Goal: Use online tool/utility: Utilize a website feature to perform a specific function

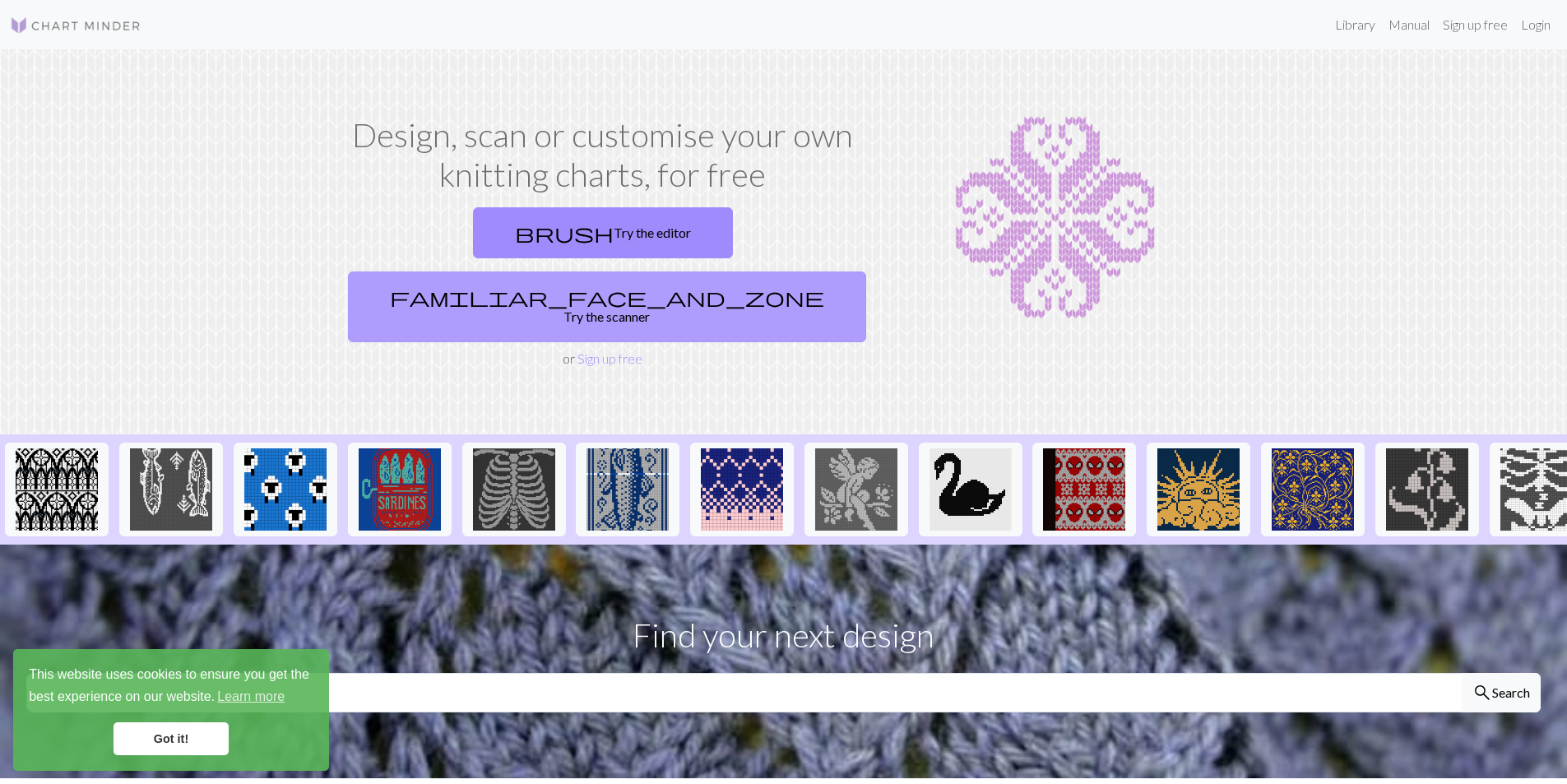
click at [729, 272] on link "familiar_face_and_zone Try the scanner" at bounding box center [606, 307] width 518 height 71
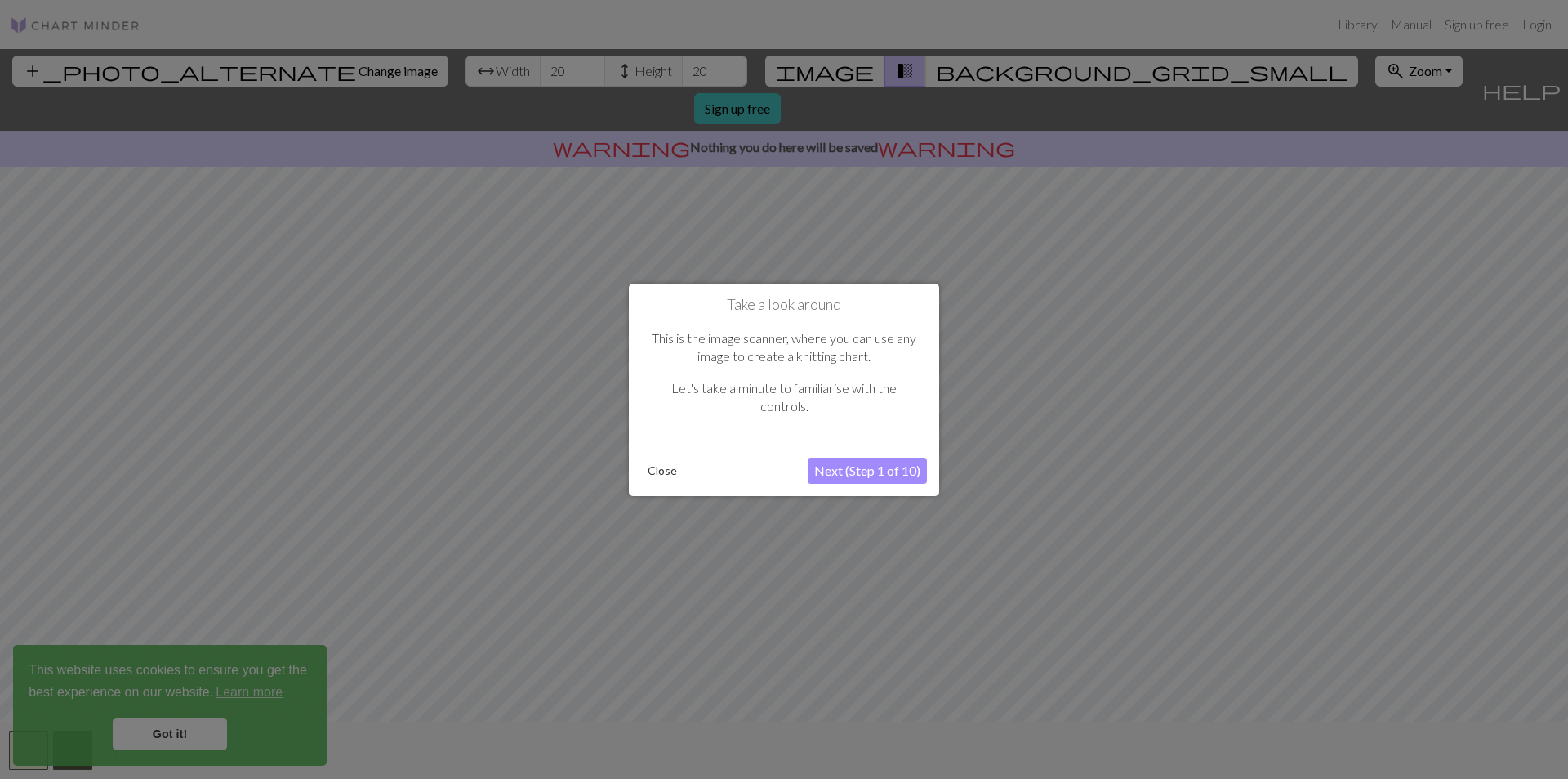
click at [866, 470] on button "Next (Step 1 of 10)" at bounding box center [867, 470] width 120 height 26
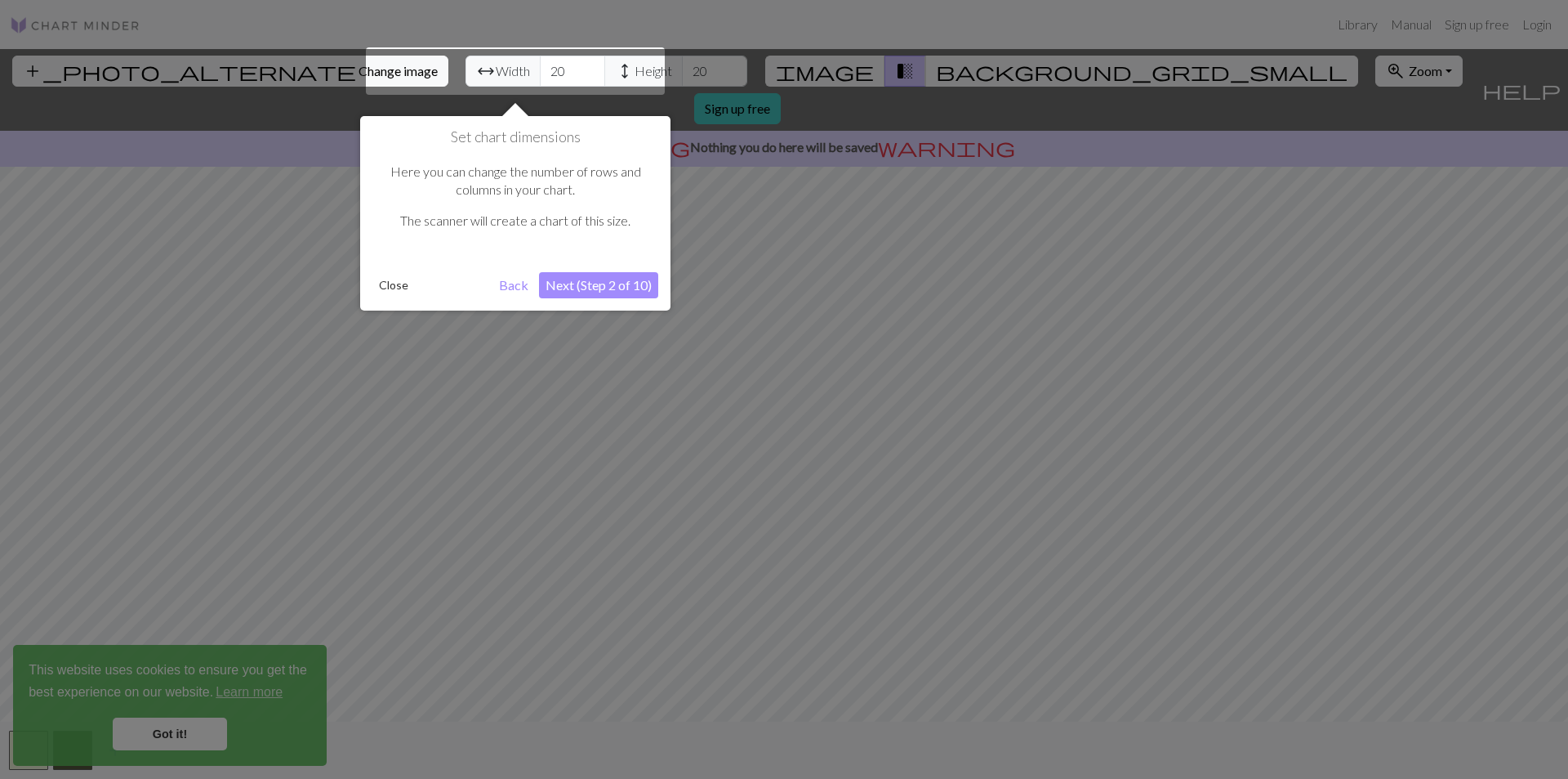
click at [592, 283] on button "Next (Step 2 of 10)" at bounding box center [599, 285] width 120 height 26
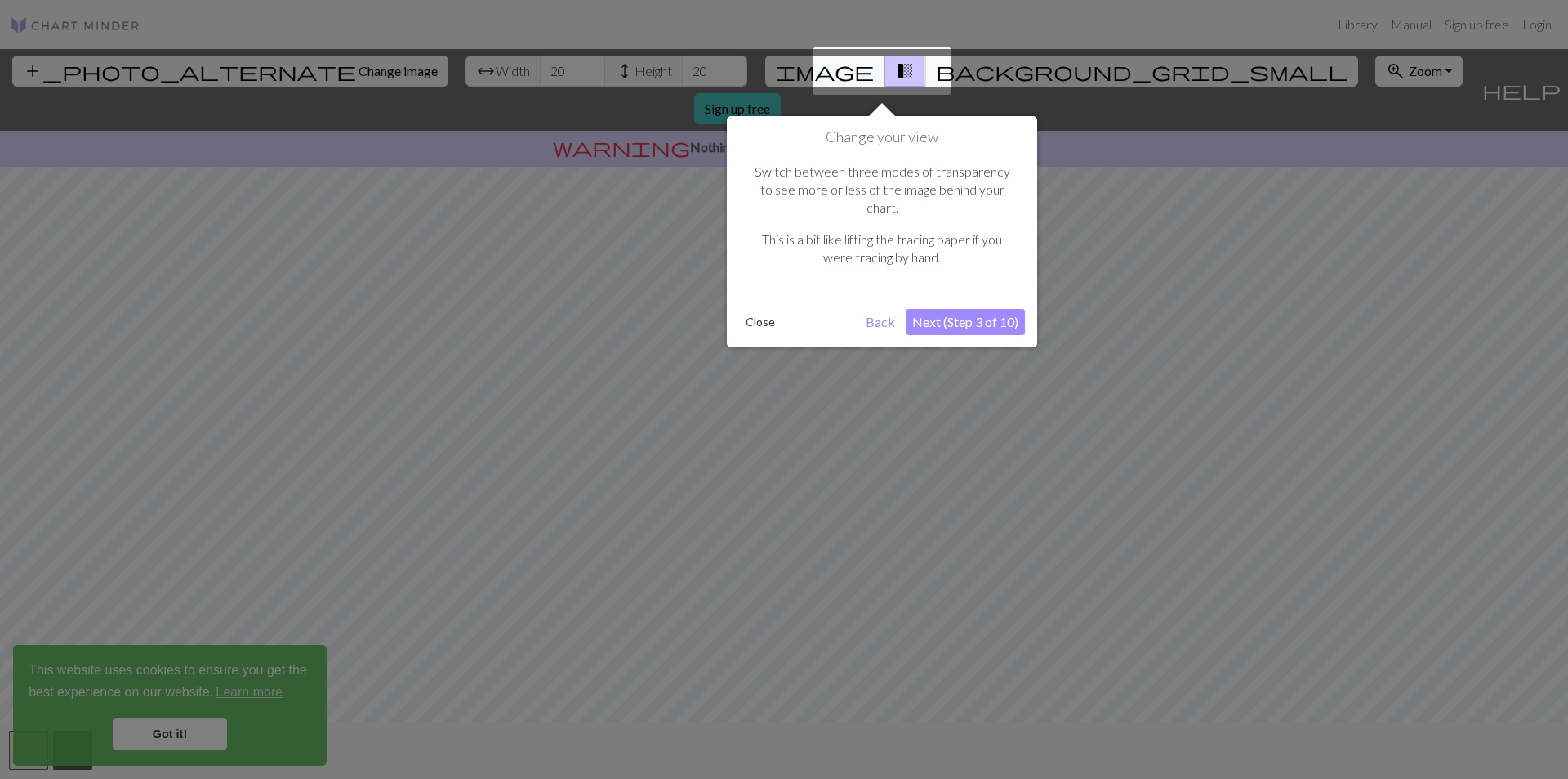
click at [966, 309] on button "Next (Step 3 of 10)" at bounding box center [966, 322] width 120 height 26
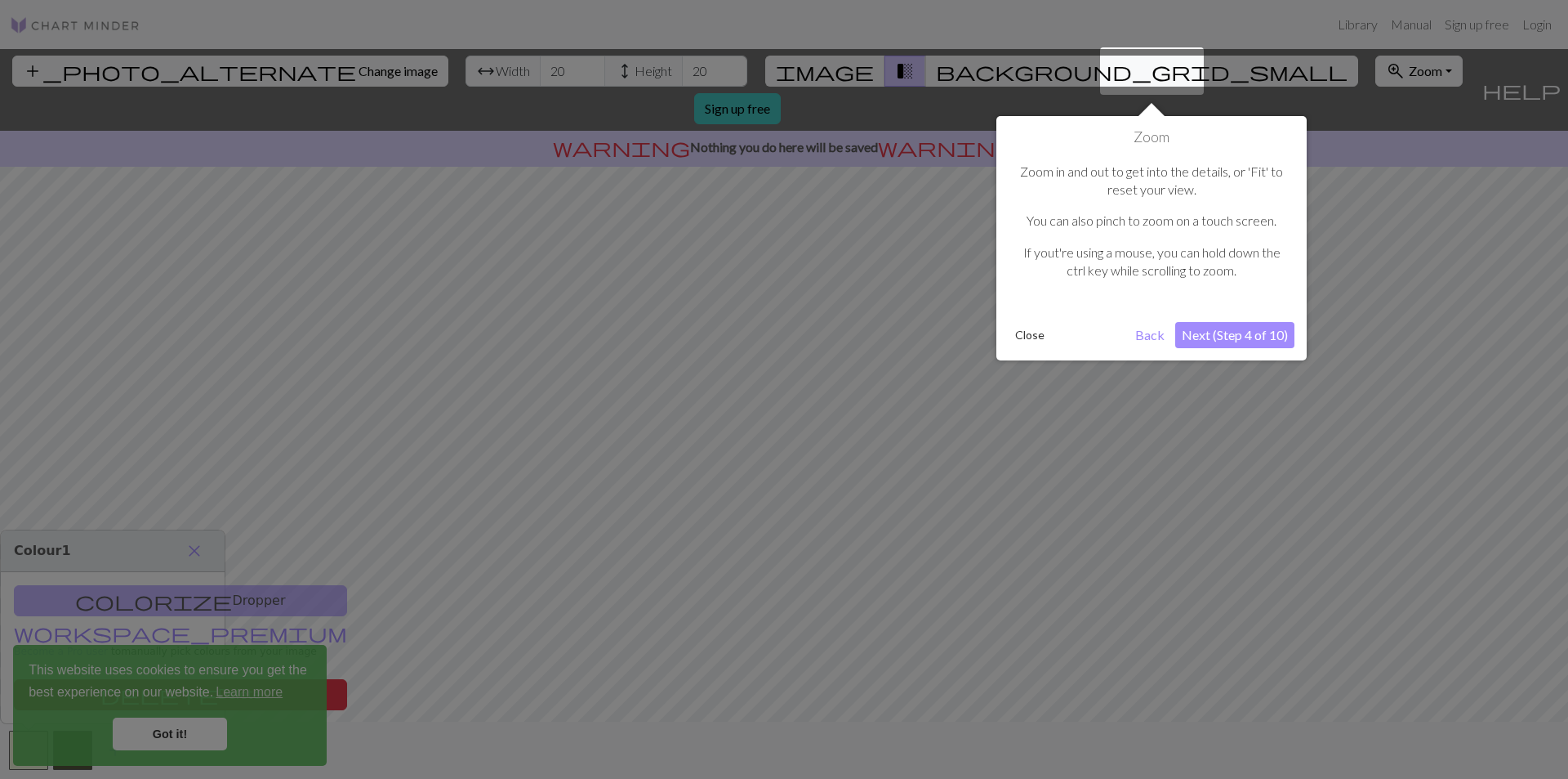
click at [1239, 342] on button "Next (Step 4 of 10)" at bounding box center [1235, 335] width 120 height 26
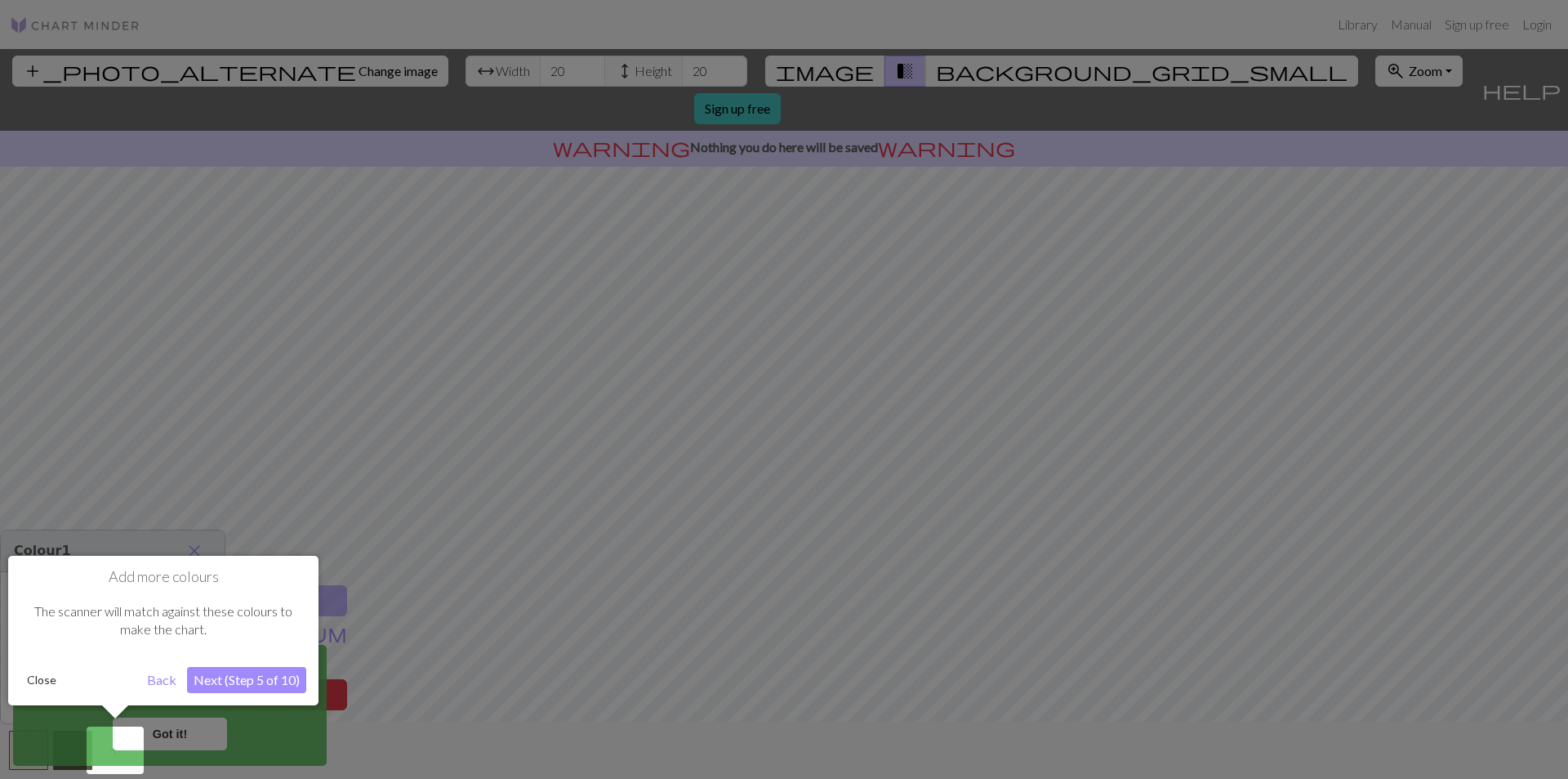
click at [228, 675] on button "Next (Step 5 of 10)" at bounding box center [247, 680] width 120 height 26
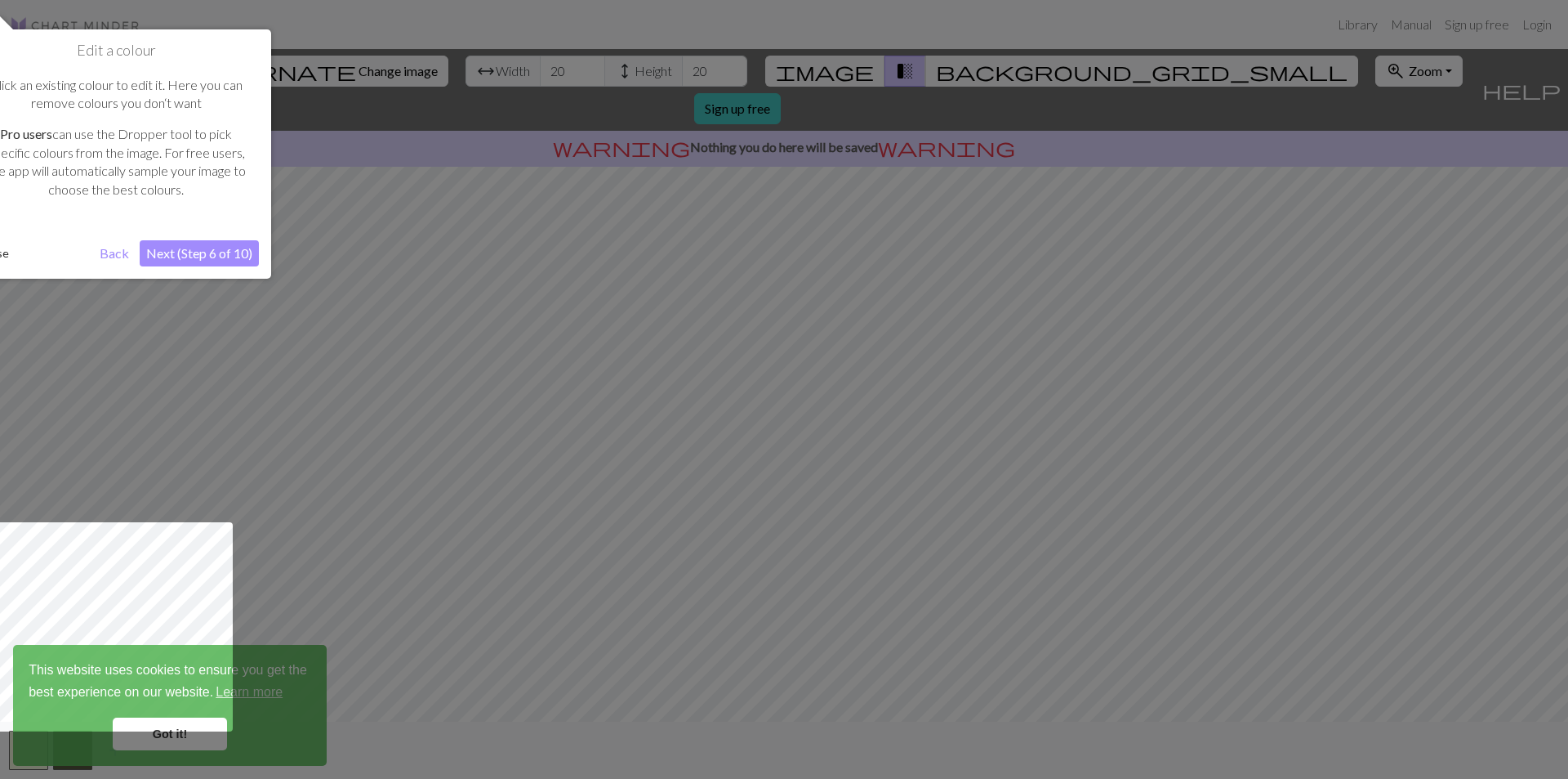
click at [214, 253] on button "Next (Step 6 of 10)" at bounding box center [200, 253] width 120 height 26
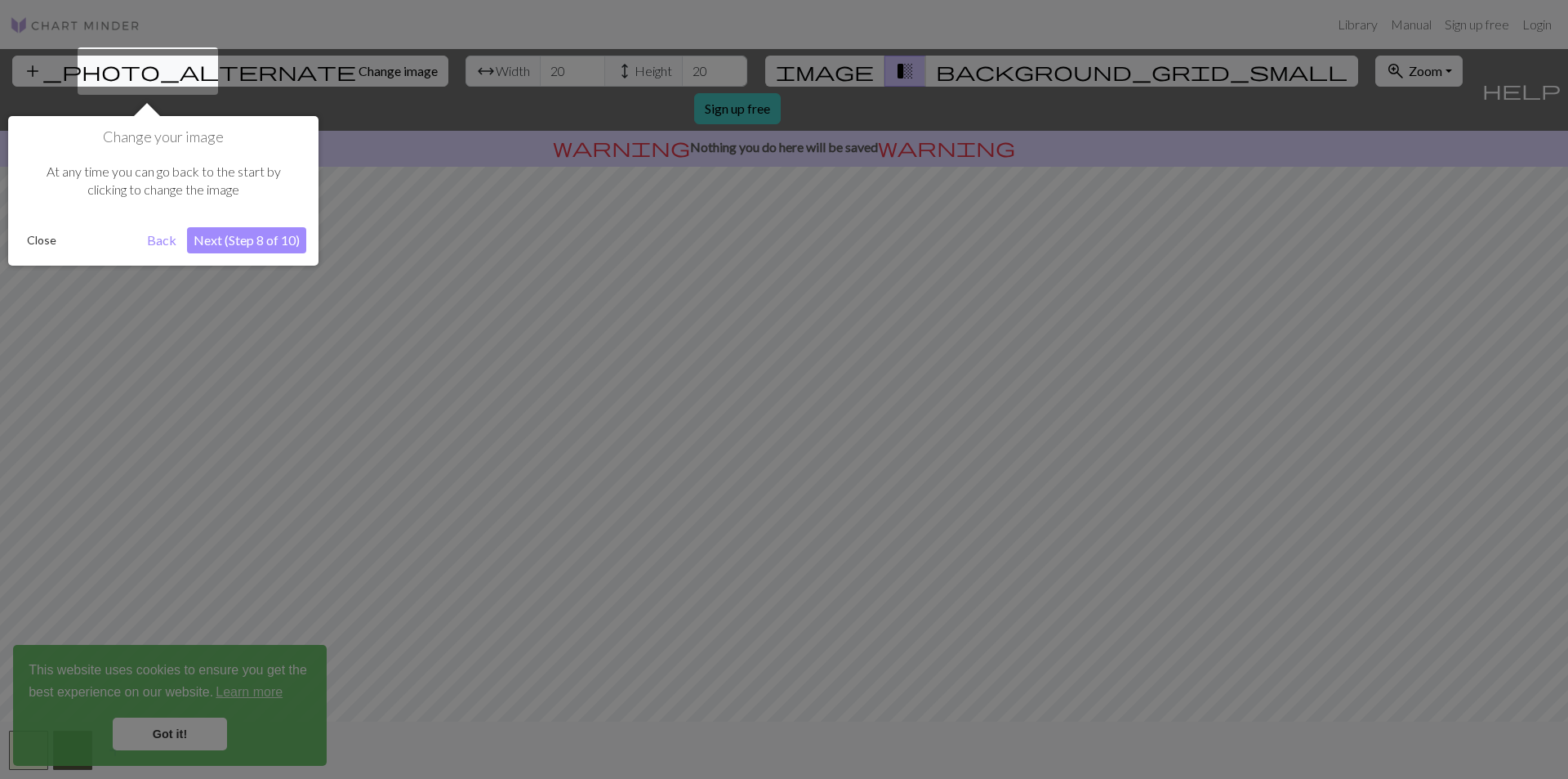
click at [231, 240] on button "Next (Step 8 of 10)" at bounding box center [247, 240] width 120 height 26
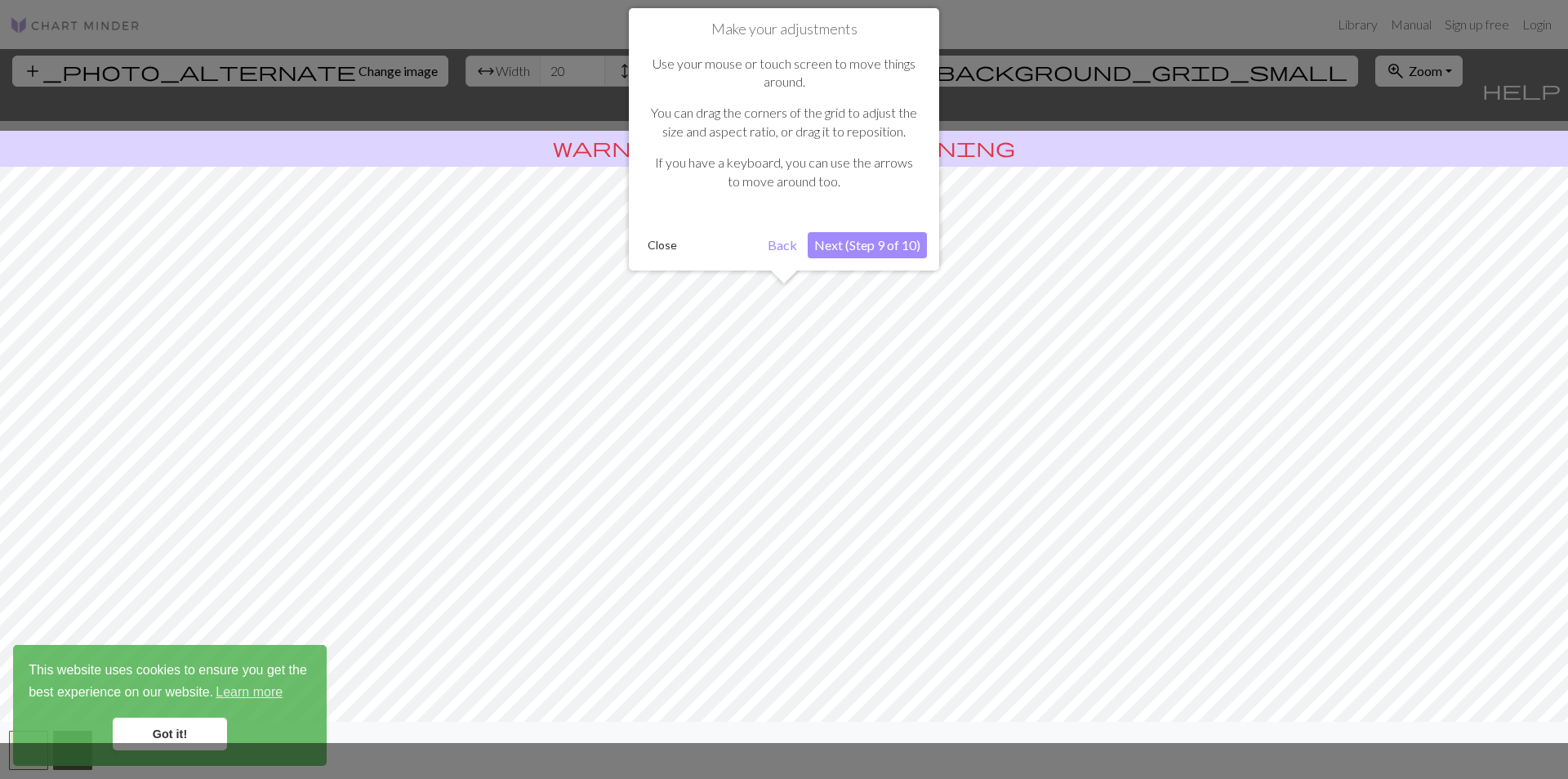
click at [903, 246] on button "Next (Step 9 of 10)" at bounding box center [867, 245] width 120 height 26
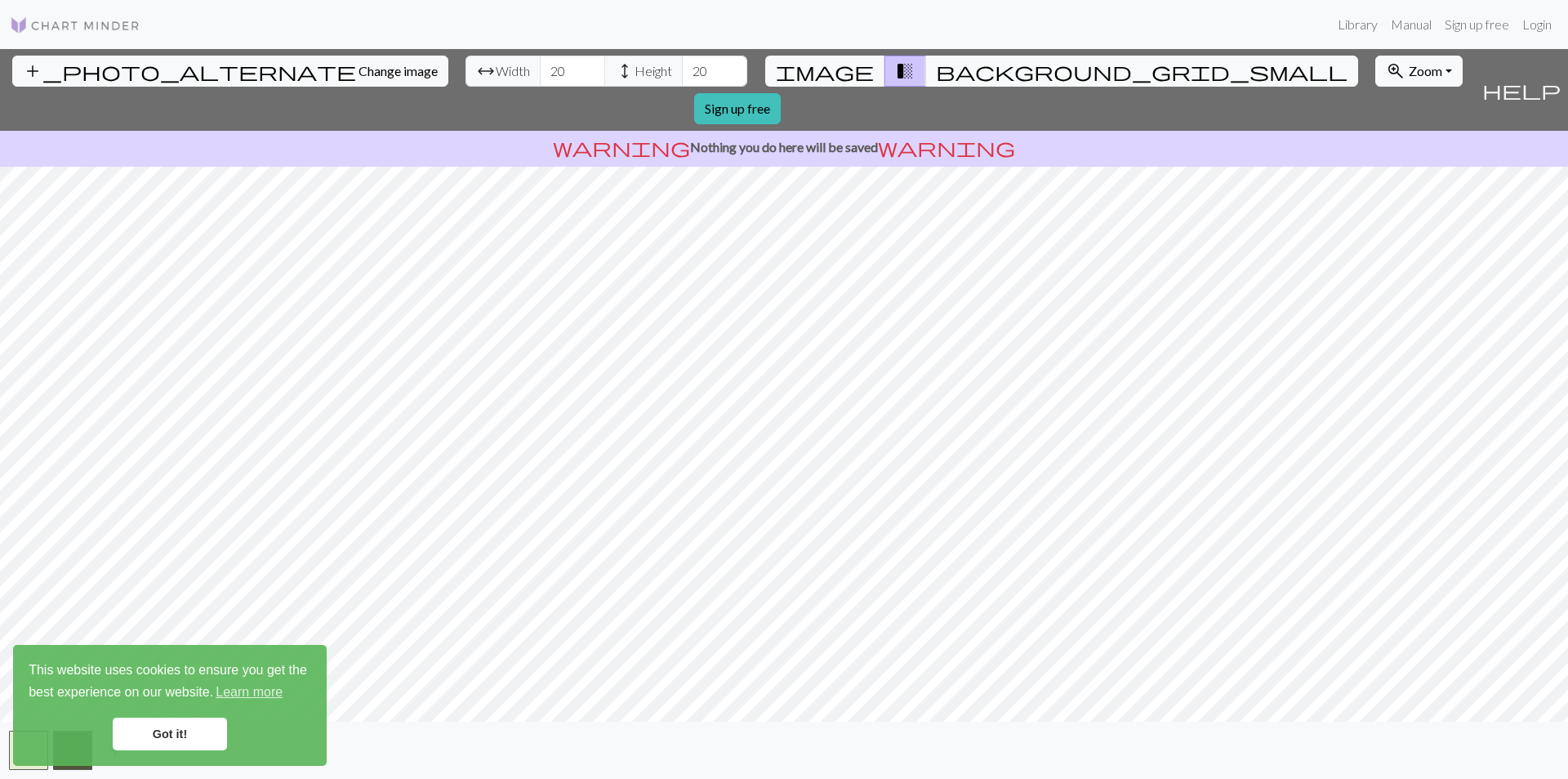
drag, startPoint x: 903, startPoint y: 246, endPoint x: 887, endPoint y: 70, distance: 176.7
click at [896, 70] on span "transition_fade" at bounding box center [905, 71] width 19 height 23
click at [936, 70] on span "background_grid_small" at bounding box center [1142, 71] width 411 height 23
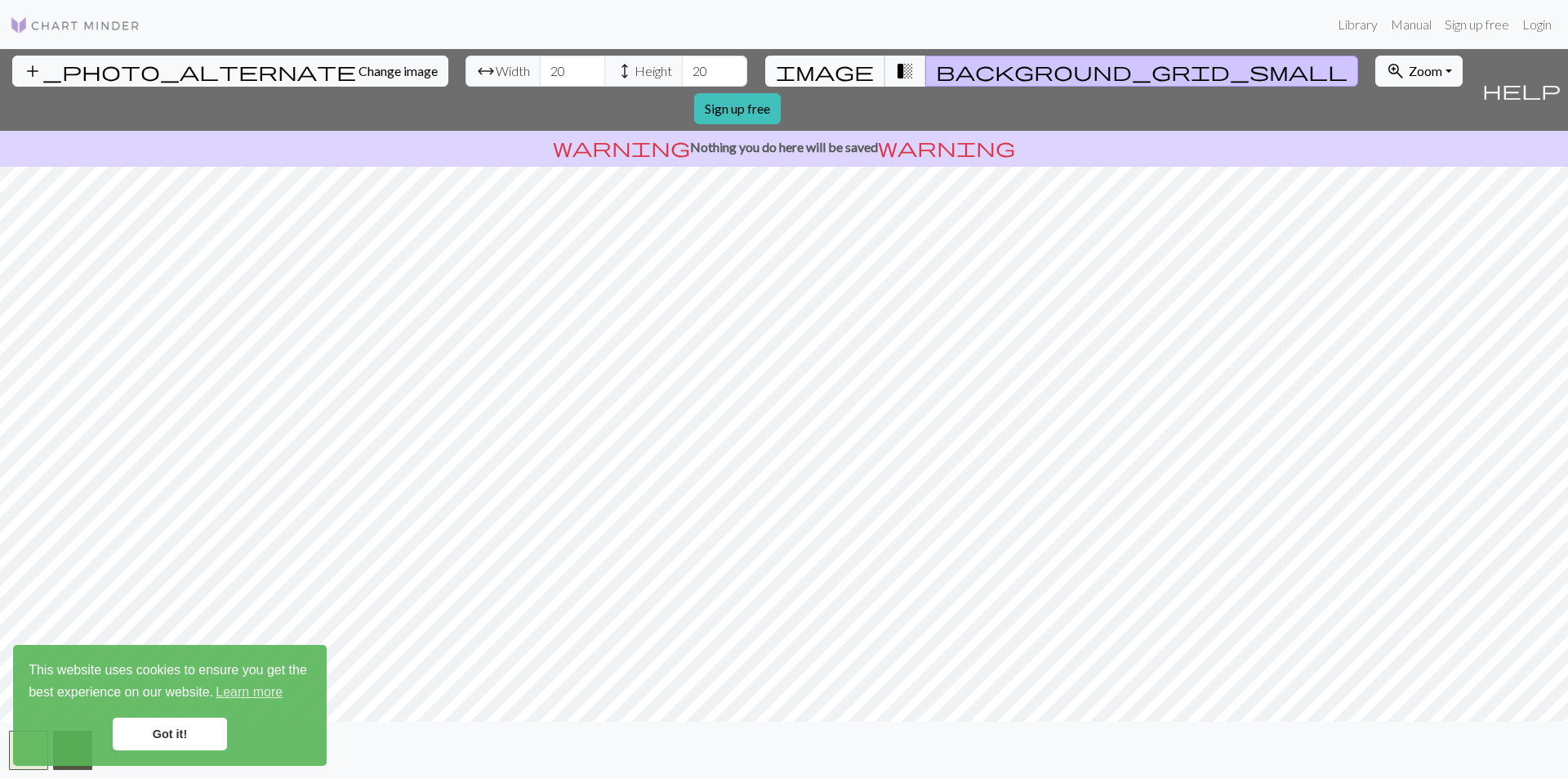
click at [845, 74] on span "image" at bounding box center [825, 71] width 98 height 23
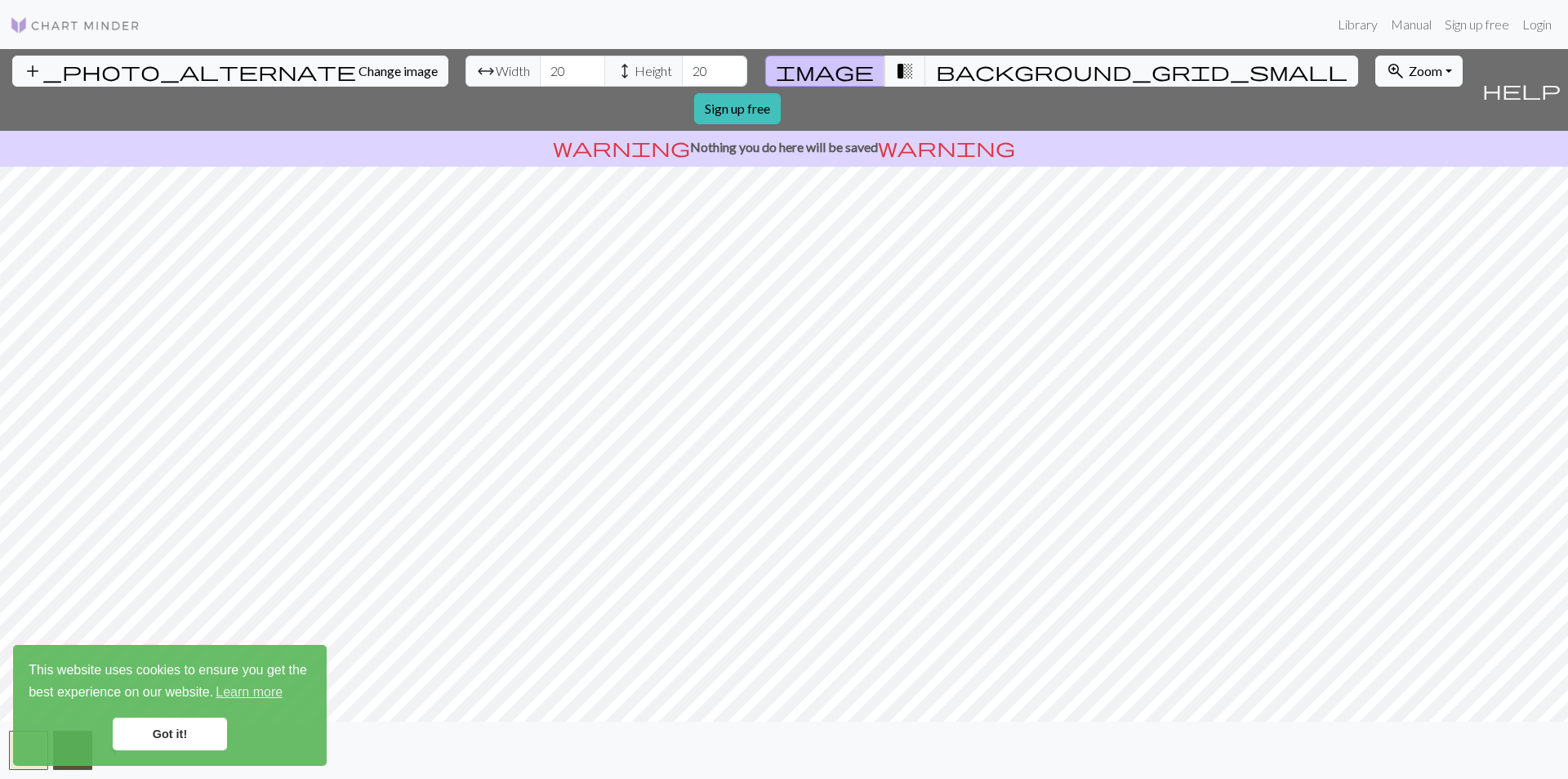
click at [153, 735] on link "Got it!" at bounding box center [170, 733] width 114 height 33
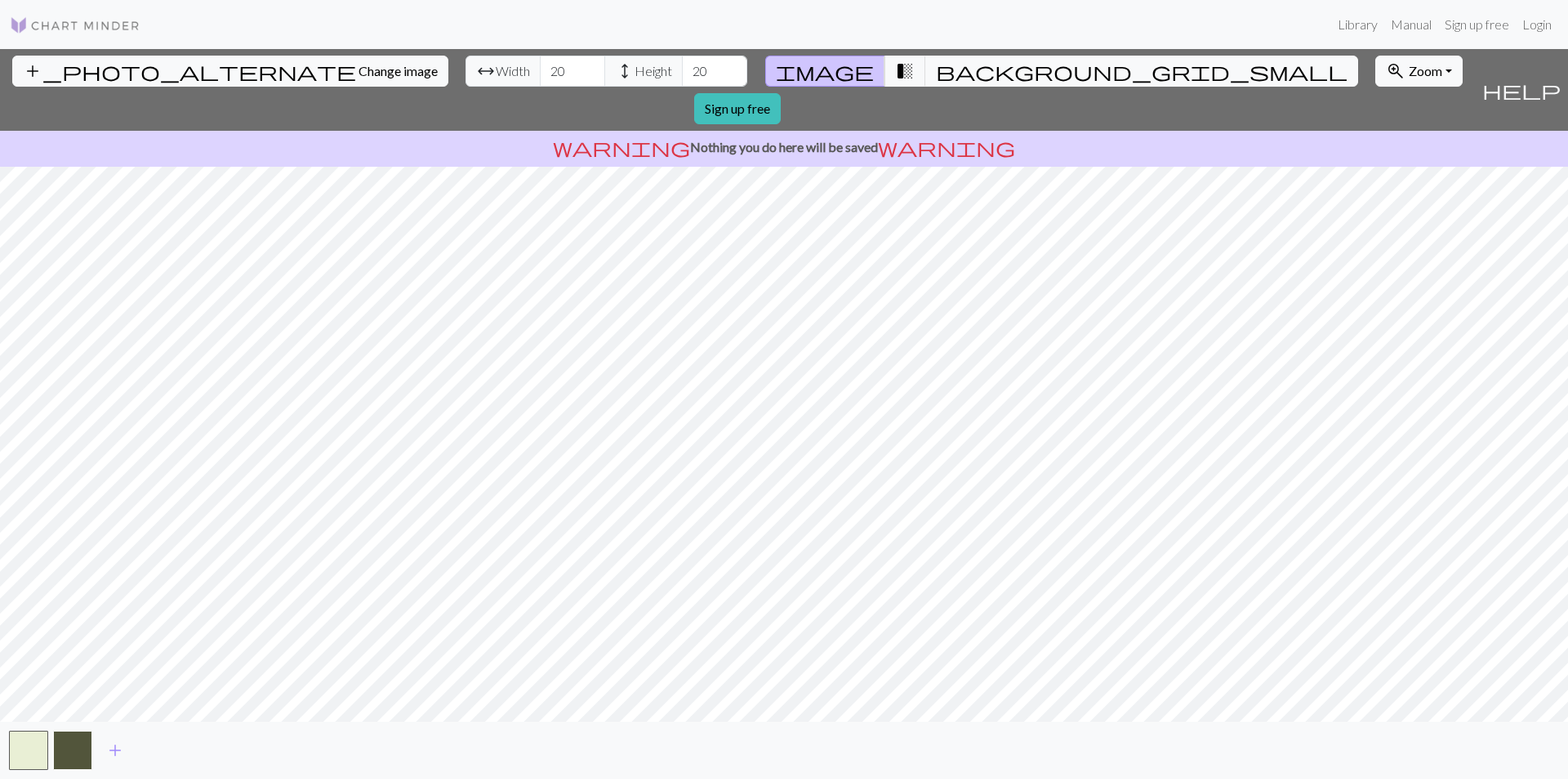
click at [82, 748] on button "button" at bounding box center [72, 750] width 40 height 40
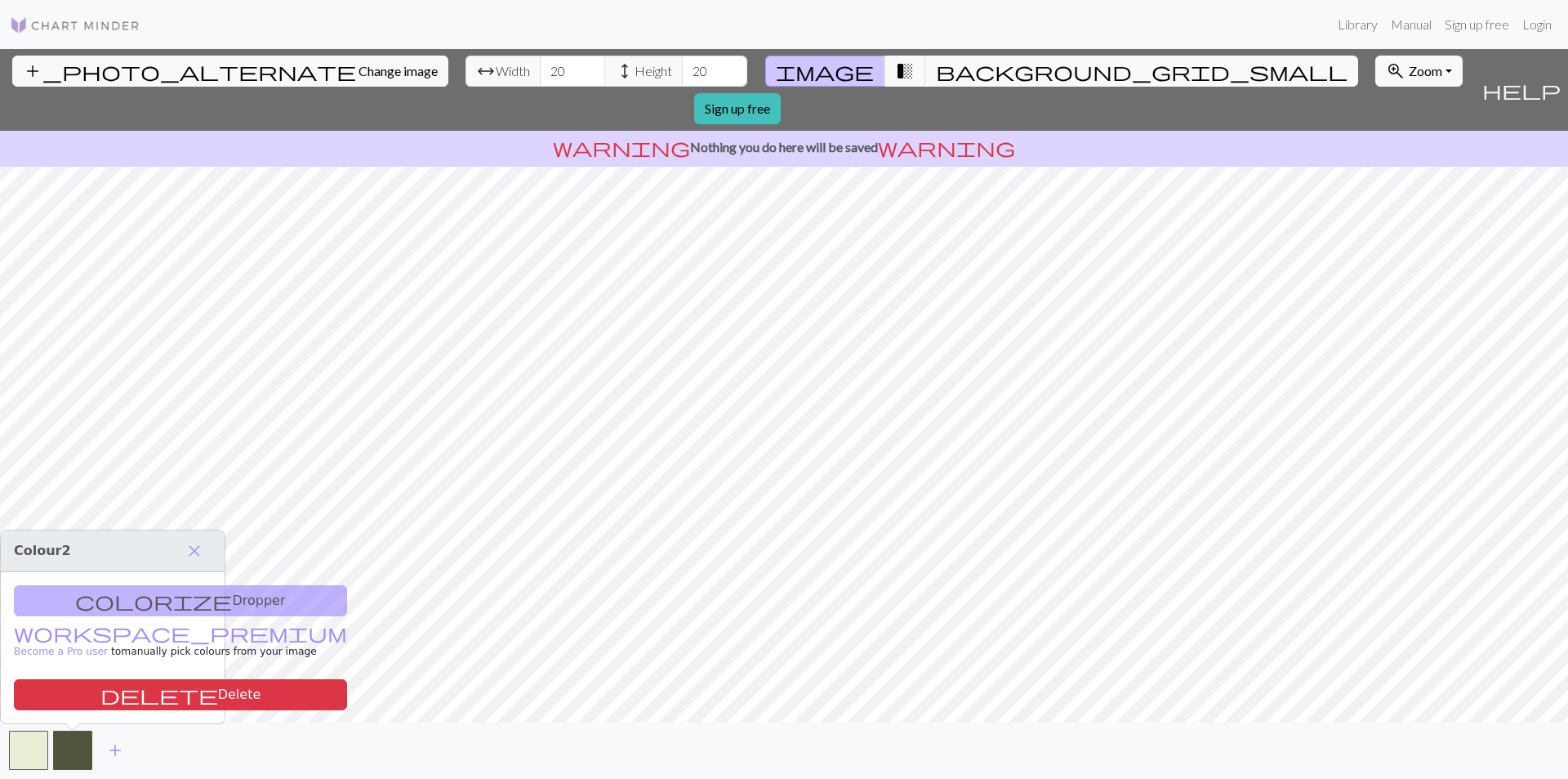
click at [178, 599] on div "colorize Dropper workspace_premium Become a Pro user to manually pick colours f…" at bounding box center [113, 648] width 224 height 151
click at [121, 605] on div "colorize Dropper workspace_premium Become a Pro user to manually pick colours f…" at bounding box center [113, 648] width 224 height 151
click at [128, 688] on button "delete Delete" at bounding box center [180, 694] width 333 height 31
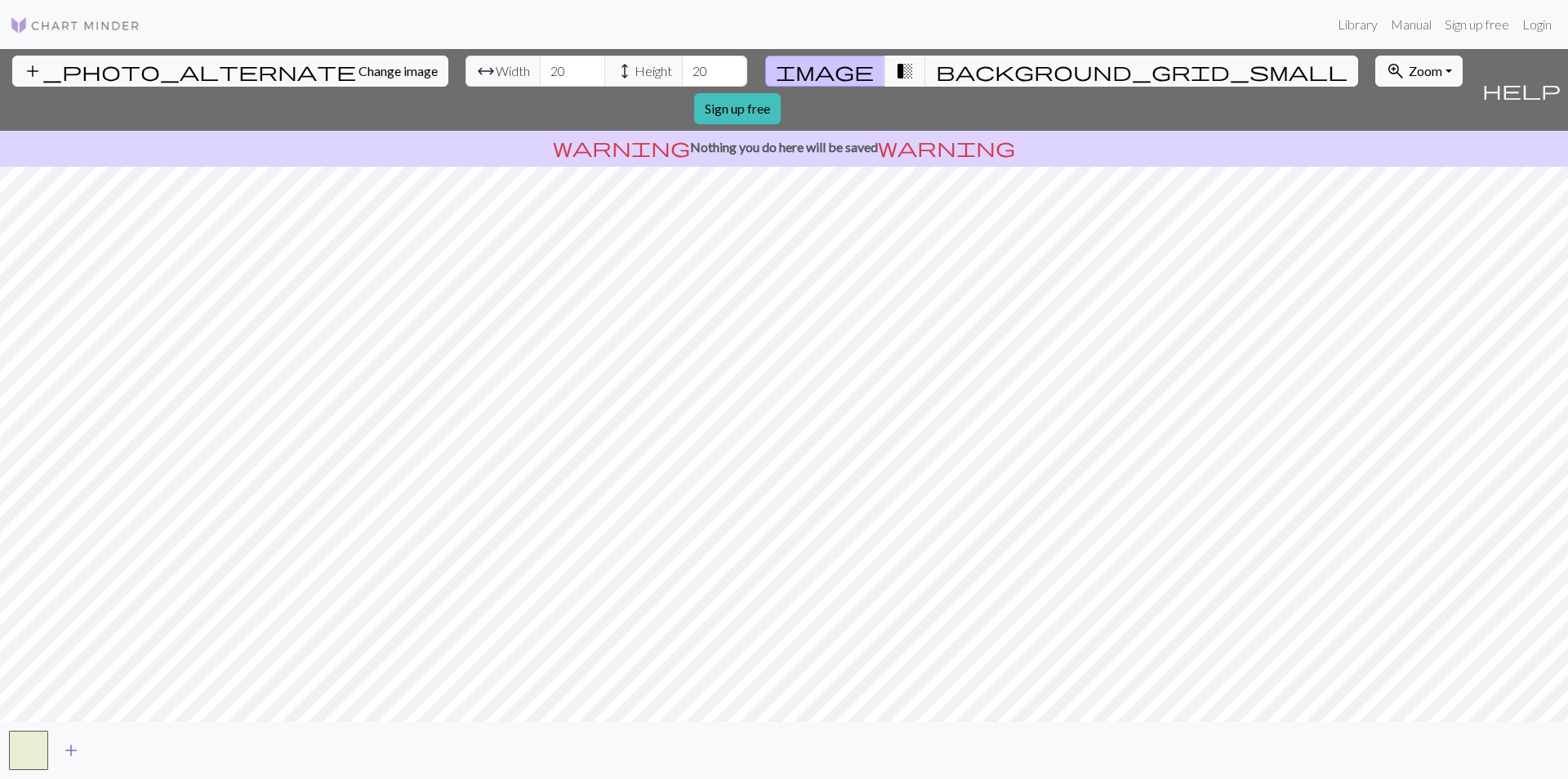
click at [69, 749] on span "add" at bounding box center [71, 750] width 19 height 23
click at [75, 737] on button "button" at bounding box center [72, 750] width 40 height 40
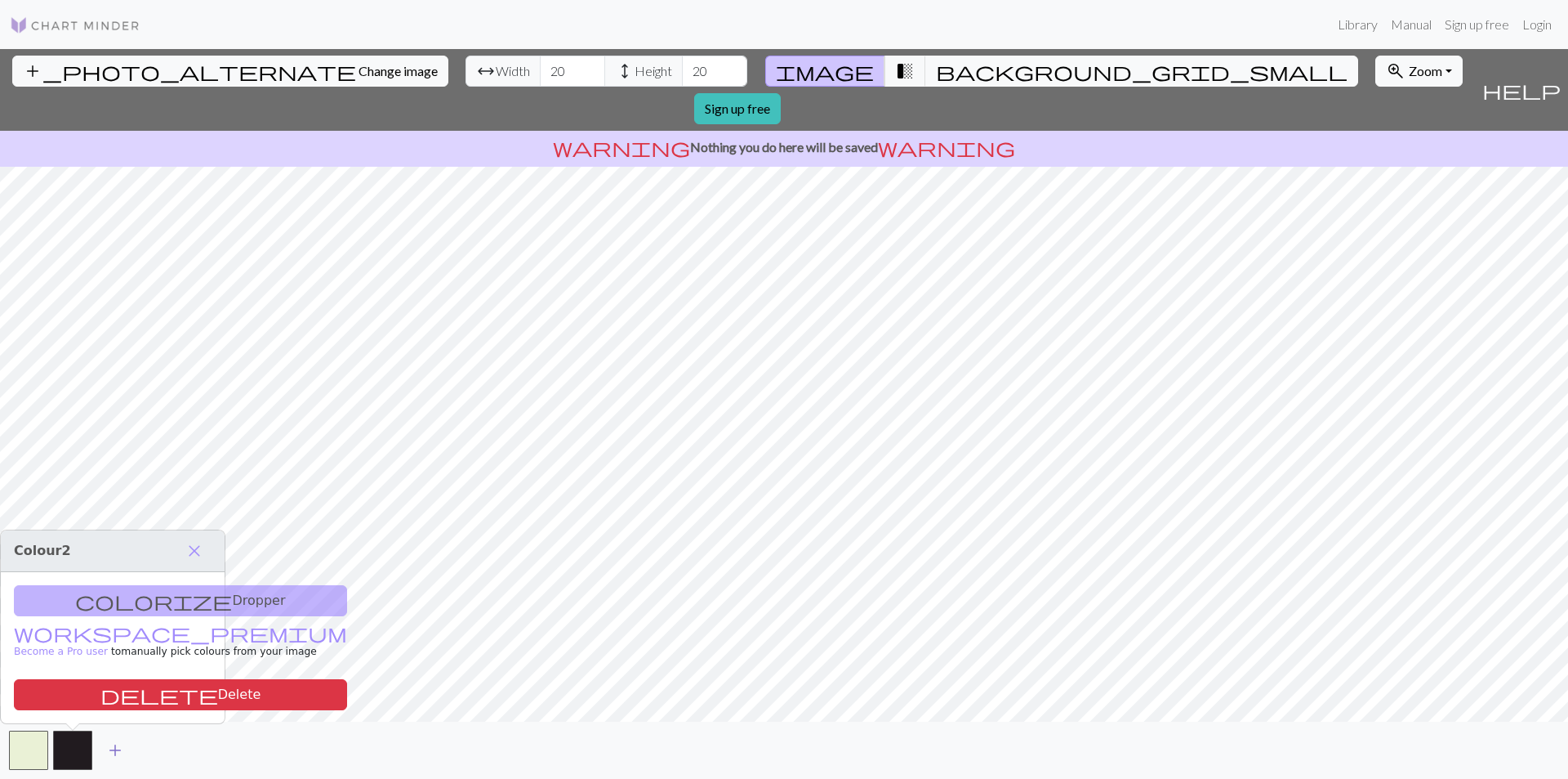
click at [124, 755] on button "add" at bounding box center [115, 749] width 40 height 31
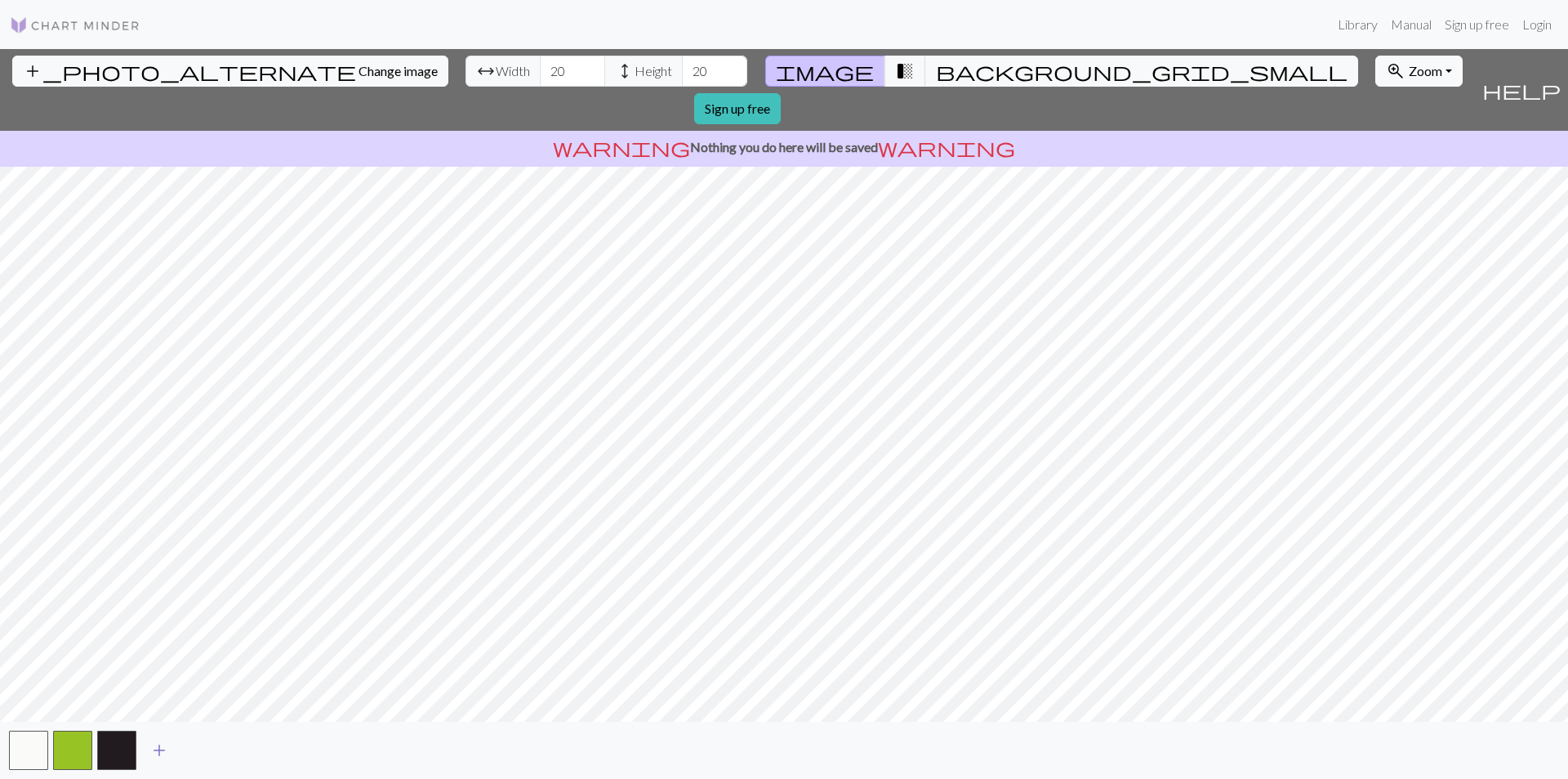
click at [161, 748] on span "add" at bounding box center [159, 750] width 19 height 23
click at [207, 752] on span "add" at bounding box center [203, 750] width 19 height 23
click at [170, 750] on button "button" at bounding box center [161, 750] width 40 height 40
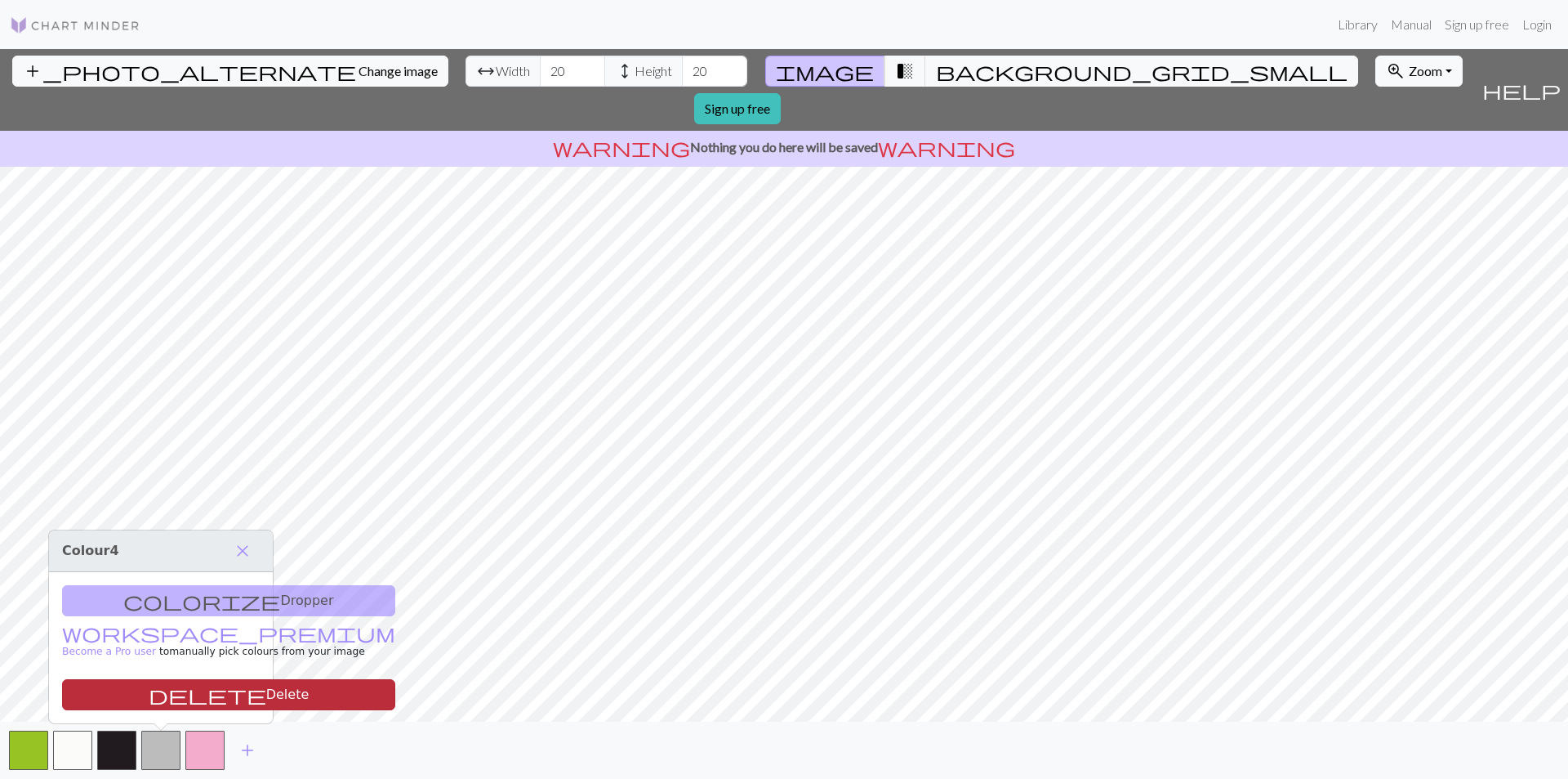
click at [156, 700] on button "delete Delete" at bounding box center [229, 694] width 333 height 31
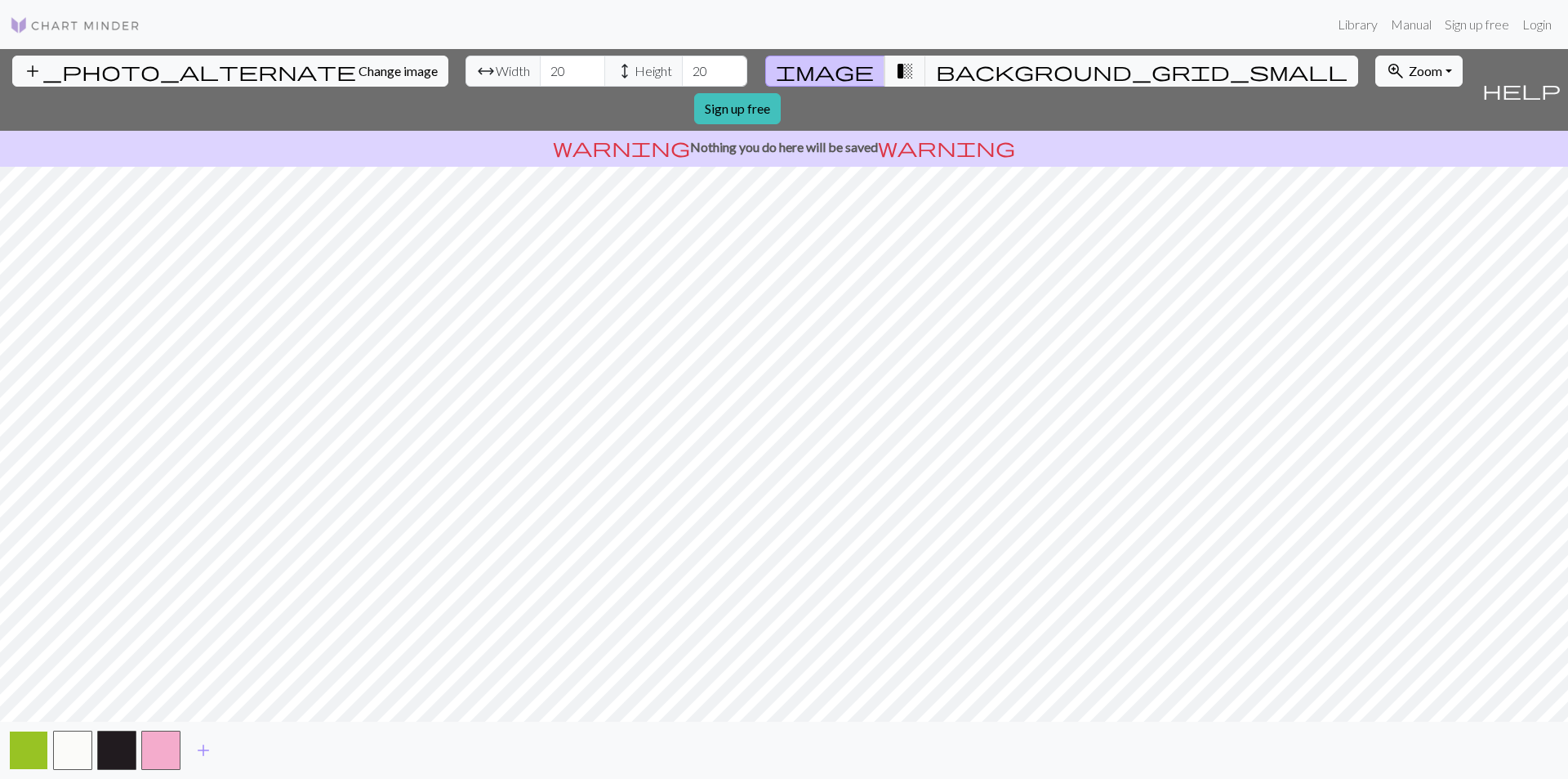
click at [29, 748] on button "button" at bounding box center [28, 750] width 40 height 40
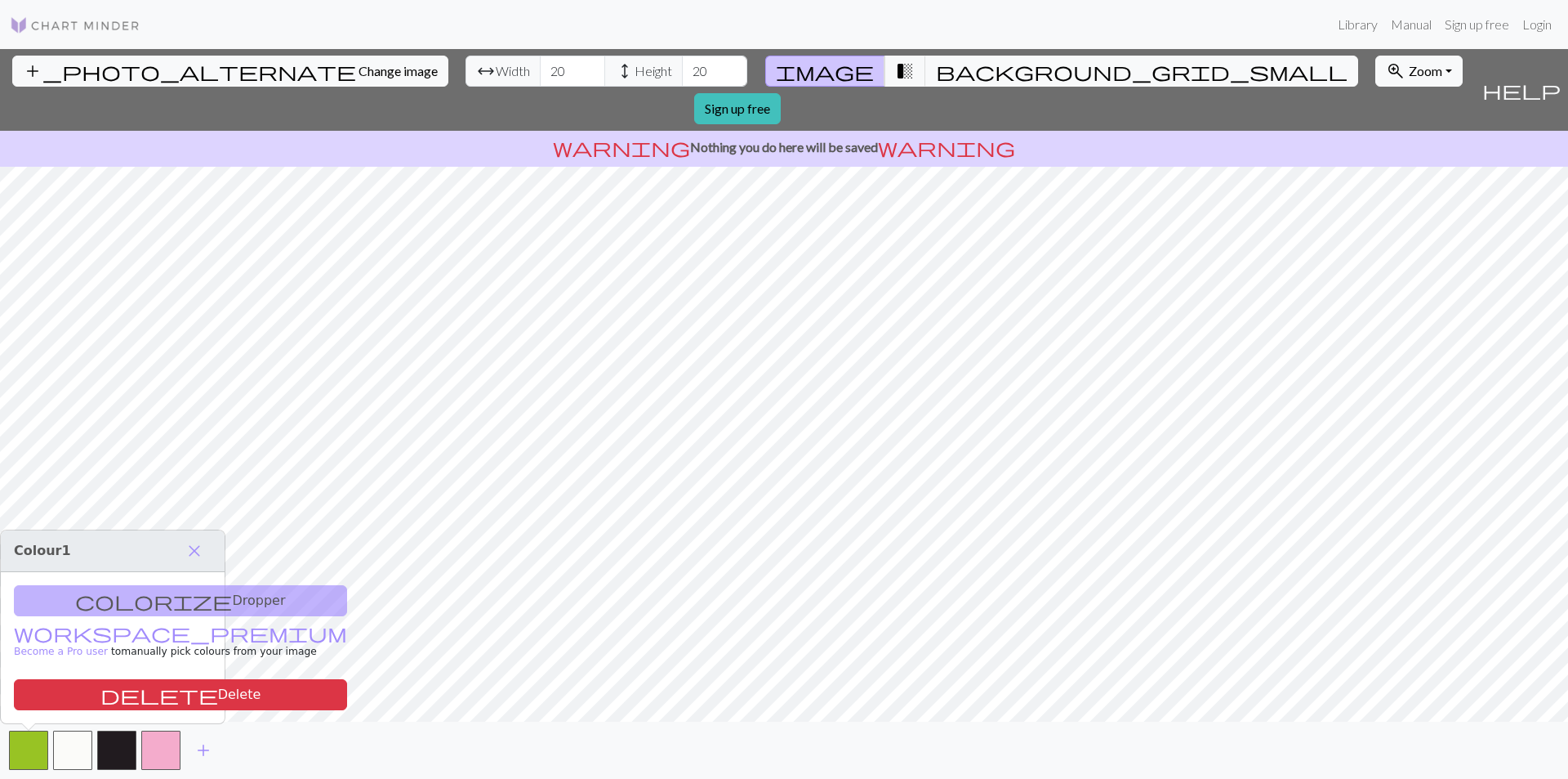
click at [1122, 721] on div "add_photo_alternate Change image arrow_range Width 20 height Height 20 image tr…" at bounding box center [784, 414] width 1568 height 730
click at [144, 666] on div "colorize Dropper workspace_premium Become a Pro user to manually pick colours f…" at bounding box center [113, 648] width 224 height 151
click at [896, 69] on span "transition_fade" at bounding box center [905, 71] width 19 height 23
click at [936, 69] on span "background_grid_small" at bounding box center [1142, 71] width 411 height 23
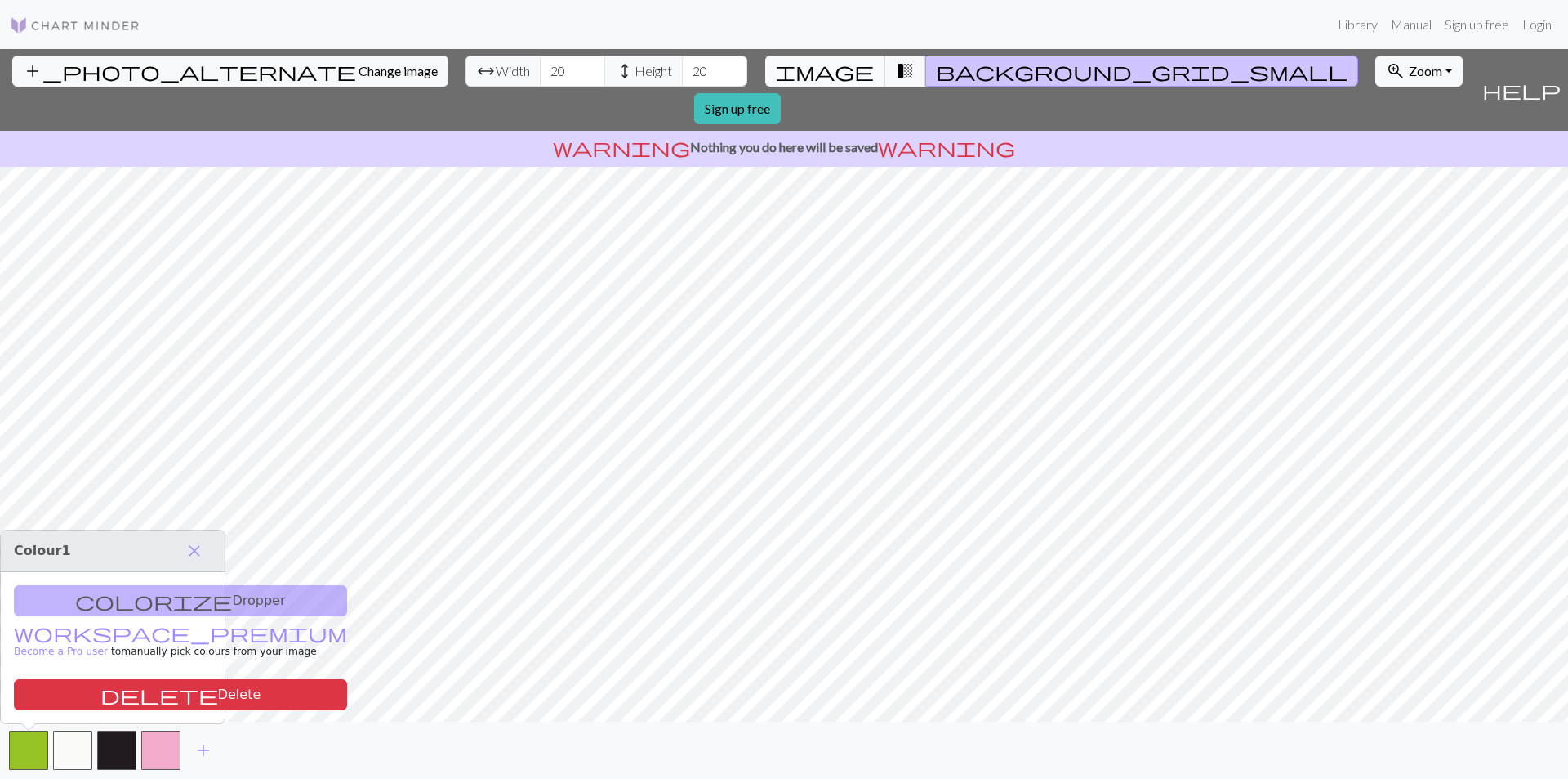
click at [845, 65] on span "image" at bounding box center [825, 71] width 98 height 23
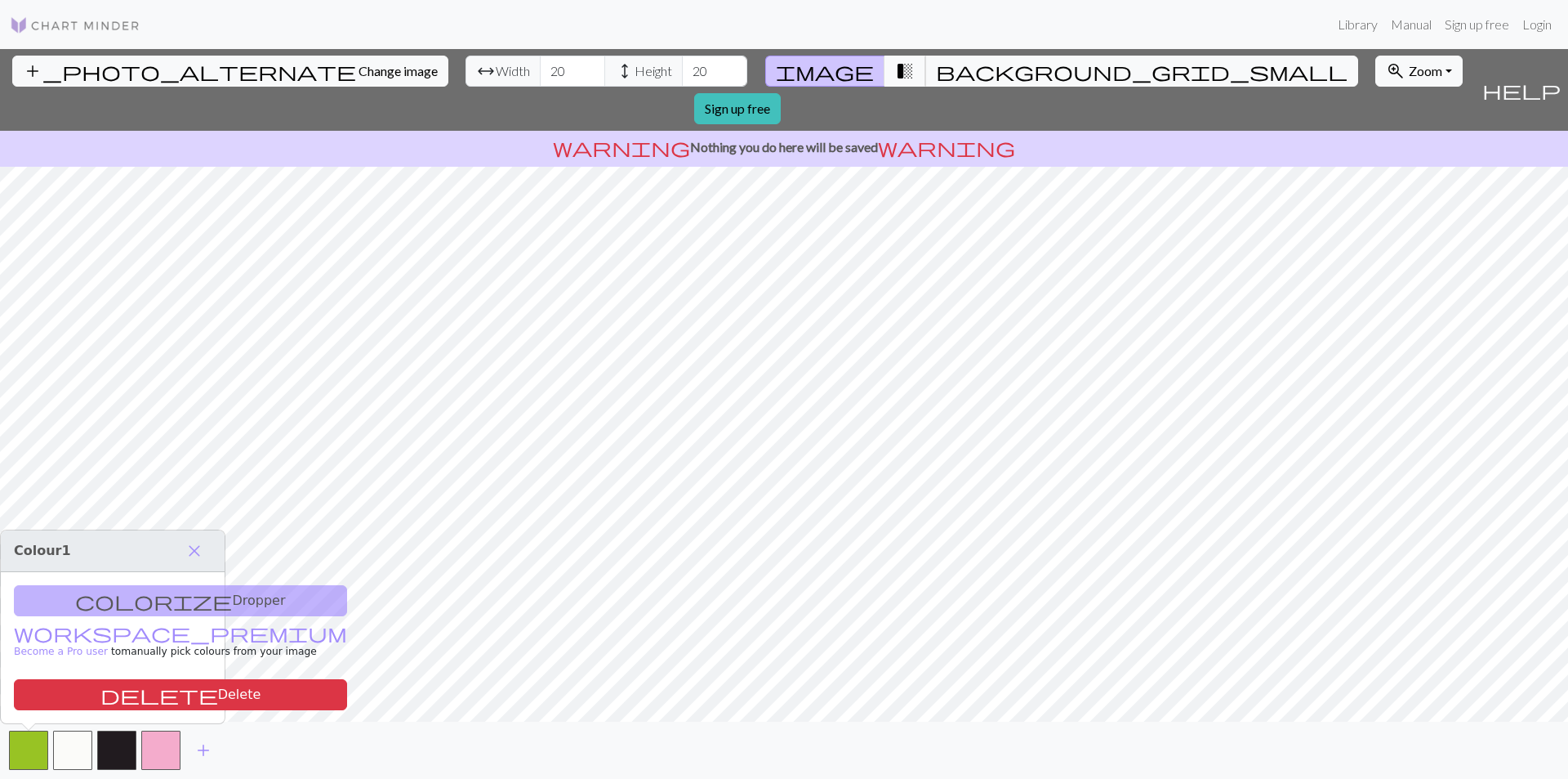
click at [896, 74] on span "transition_fade" at bounding box center [905, 71] width 19 height 23
click at [936, 68] on span "background_grid_small" at bounding box center [1142, 71] width 411 height 23
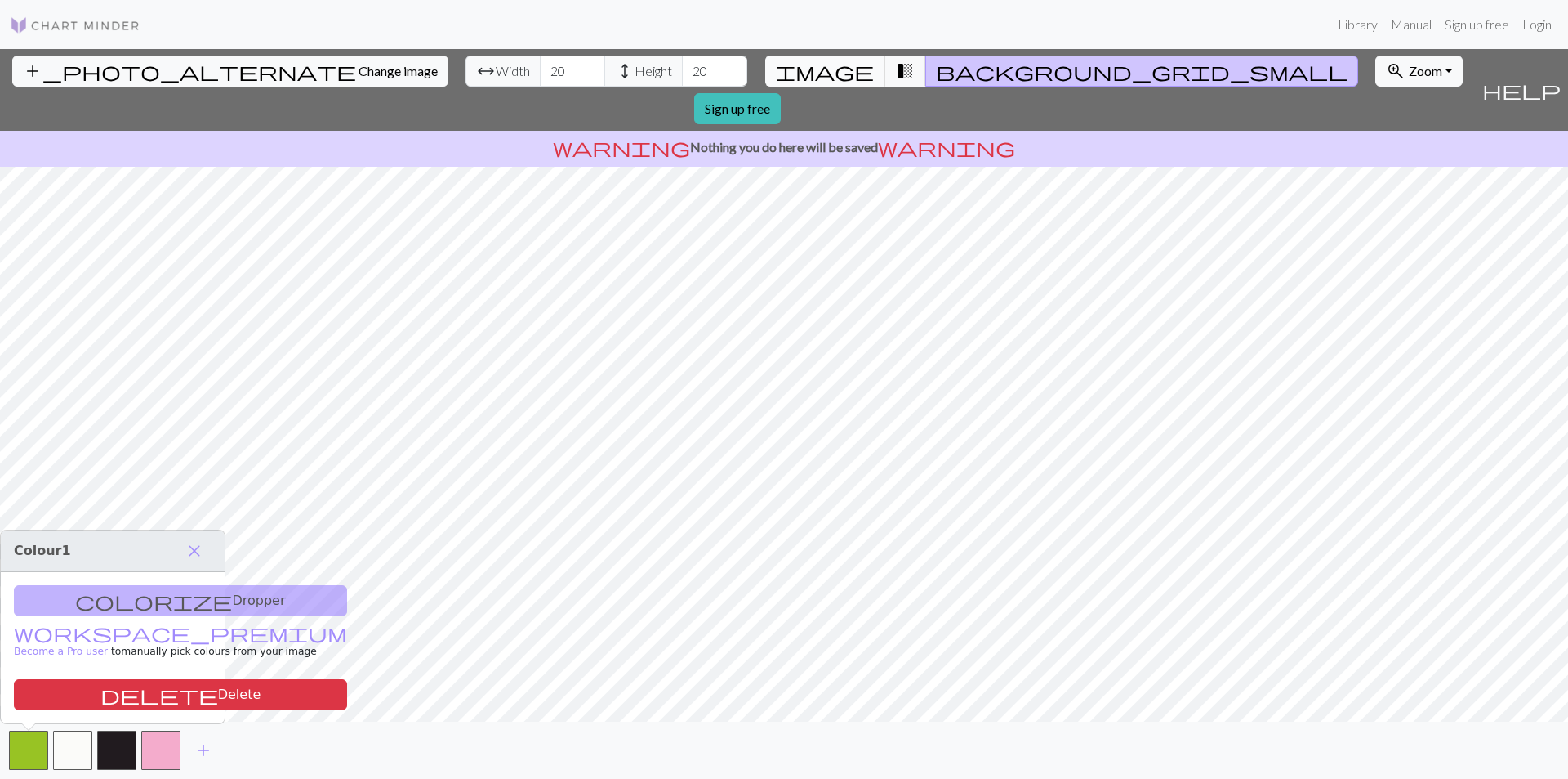
click at [849, 68] on span "image" at bounding box center [825, 71] width 98 height 23
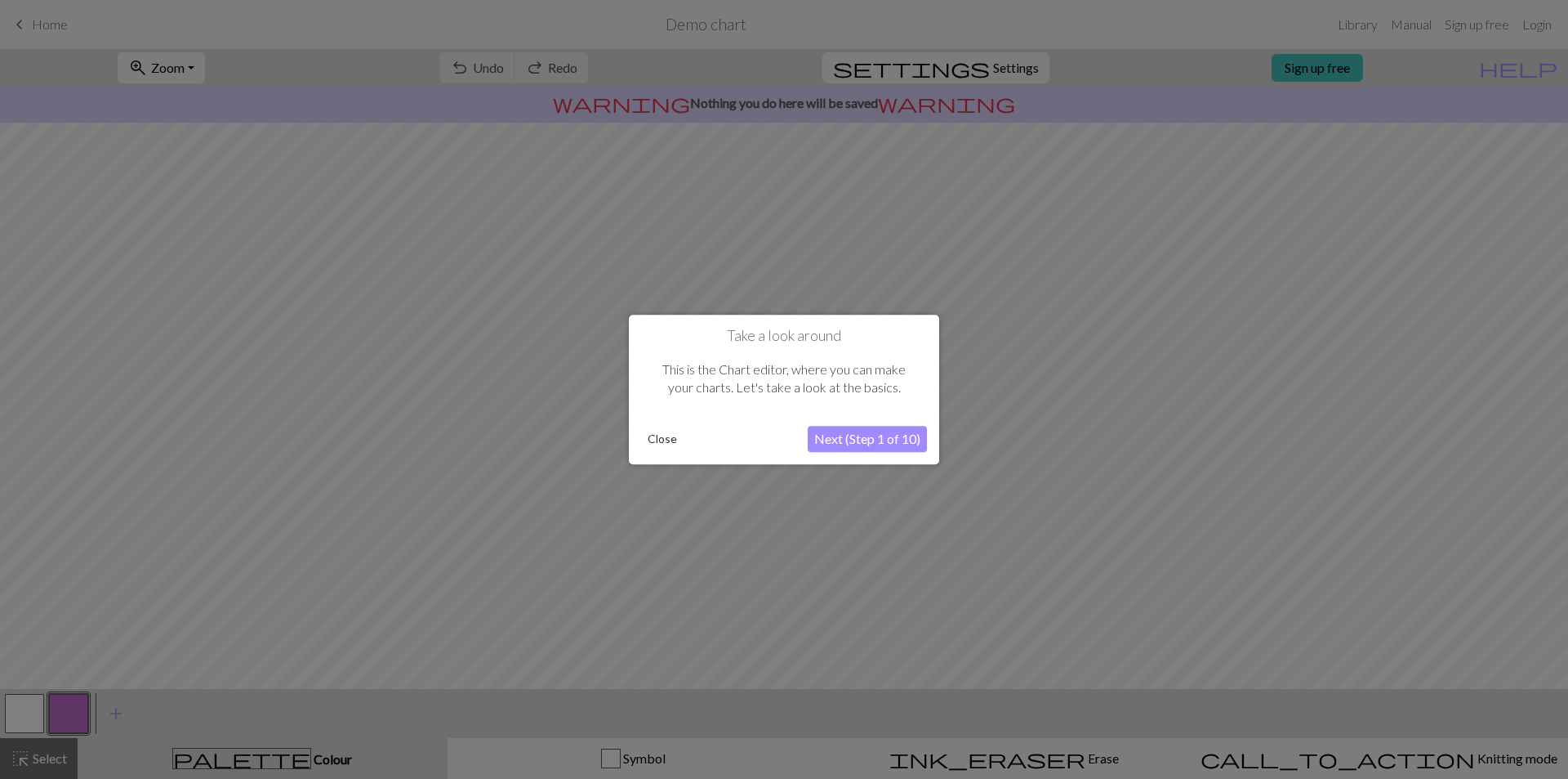
click at [874, 447] on button "Next (Step 1 of 10)" at bounding box center [867, 439] width 120 height 26
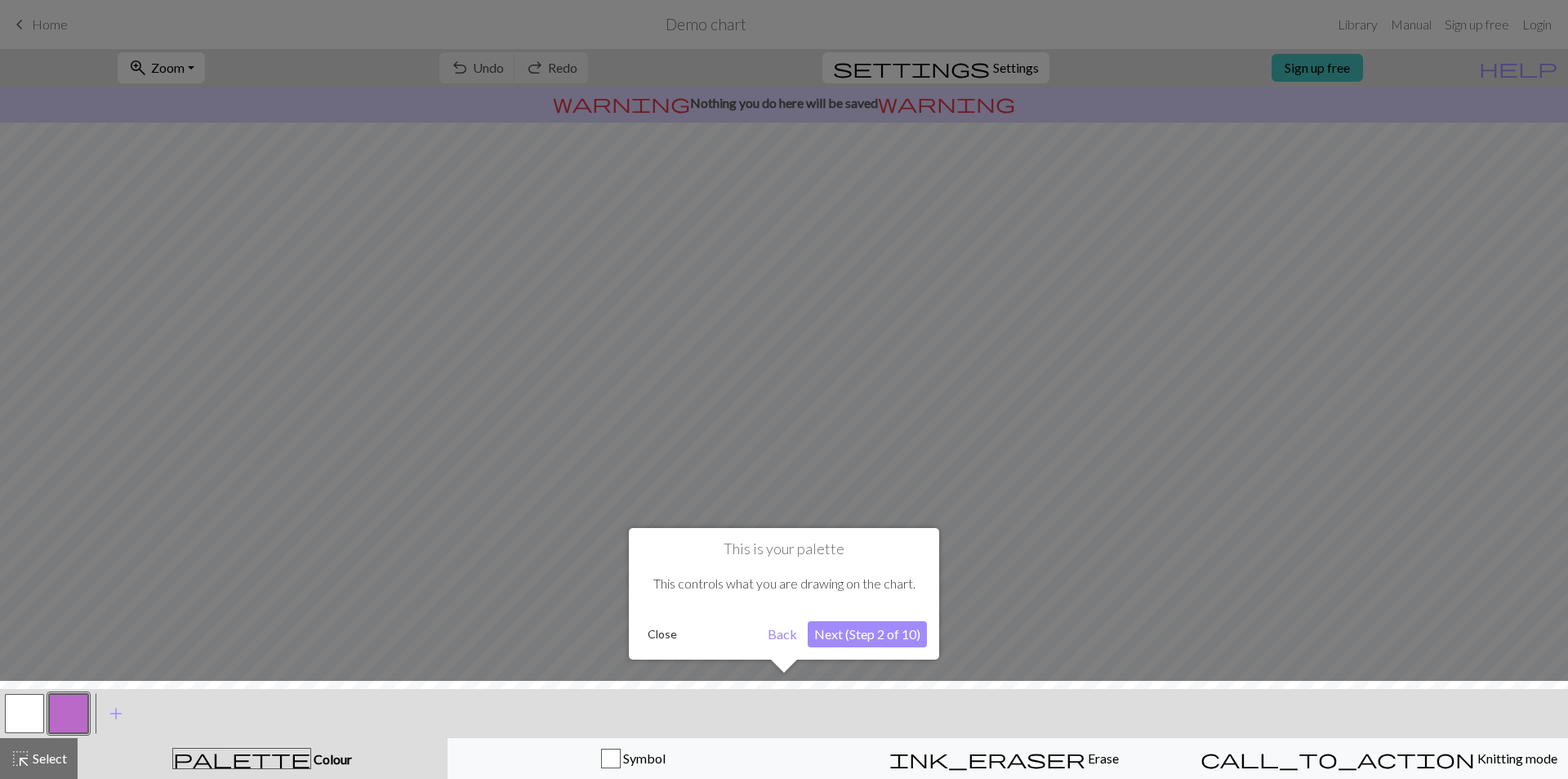
click at [869, 638] on button "Next (Step 2 of 10)" at bounding box center [867, 634] width 120 height 26
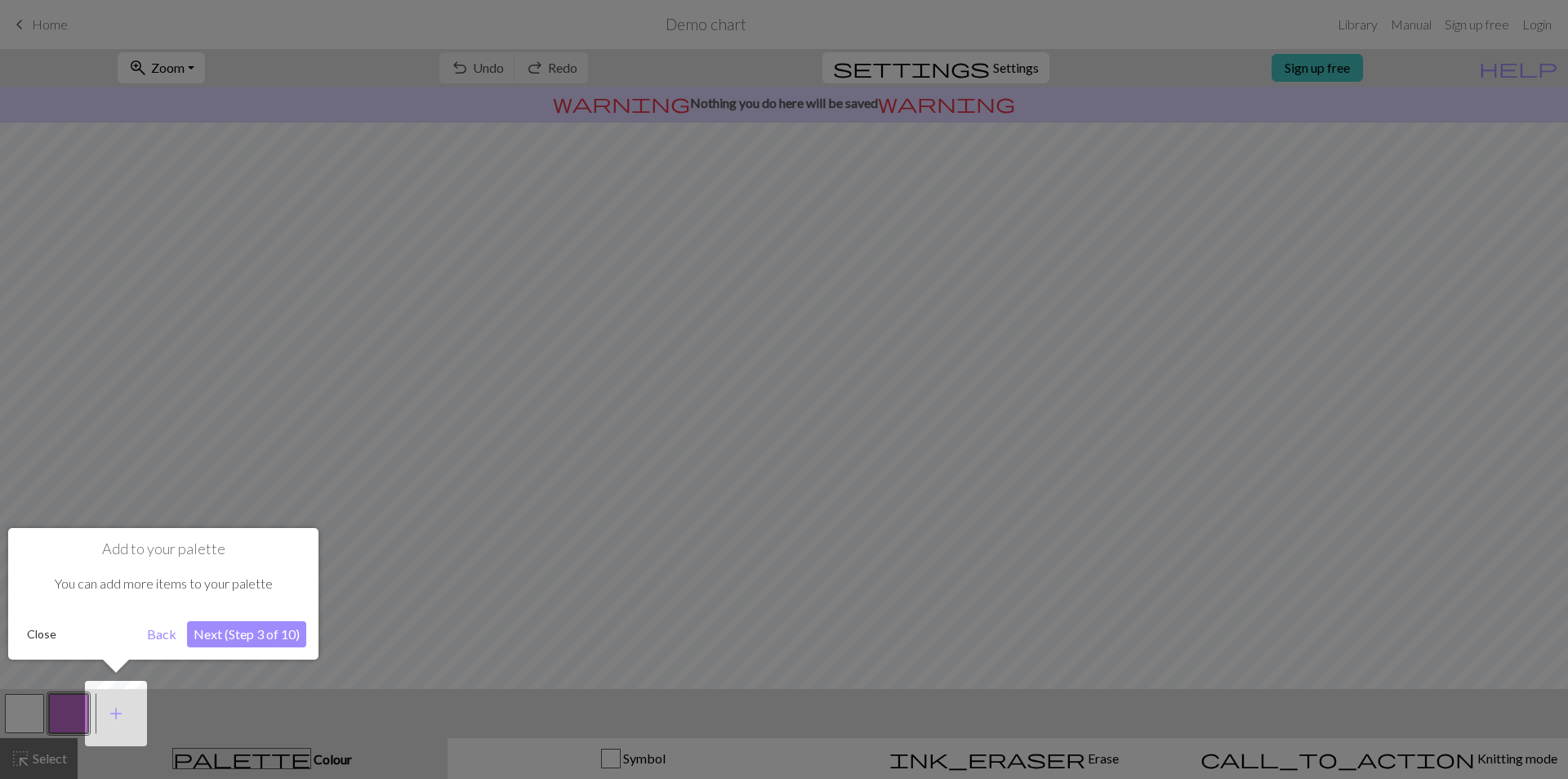
click at [45, 630] on button "Close" at bounding box center [41, 634] width 42 height 25
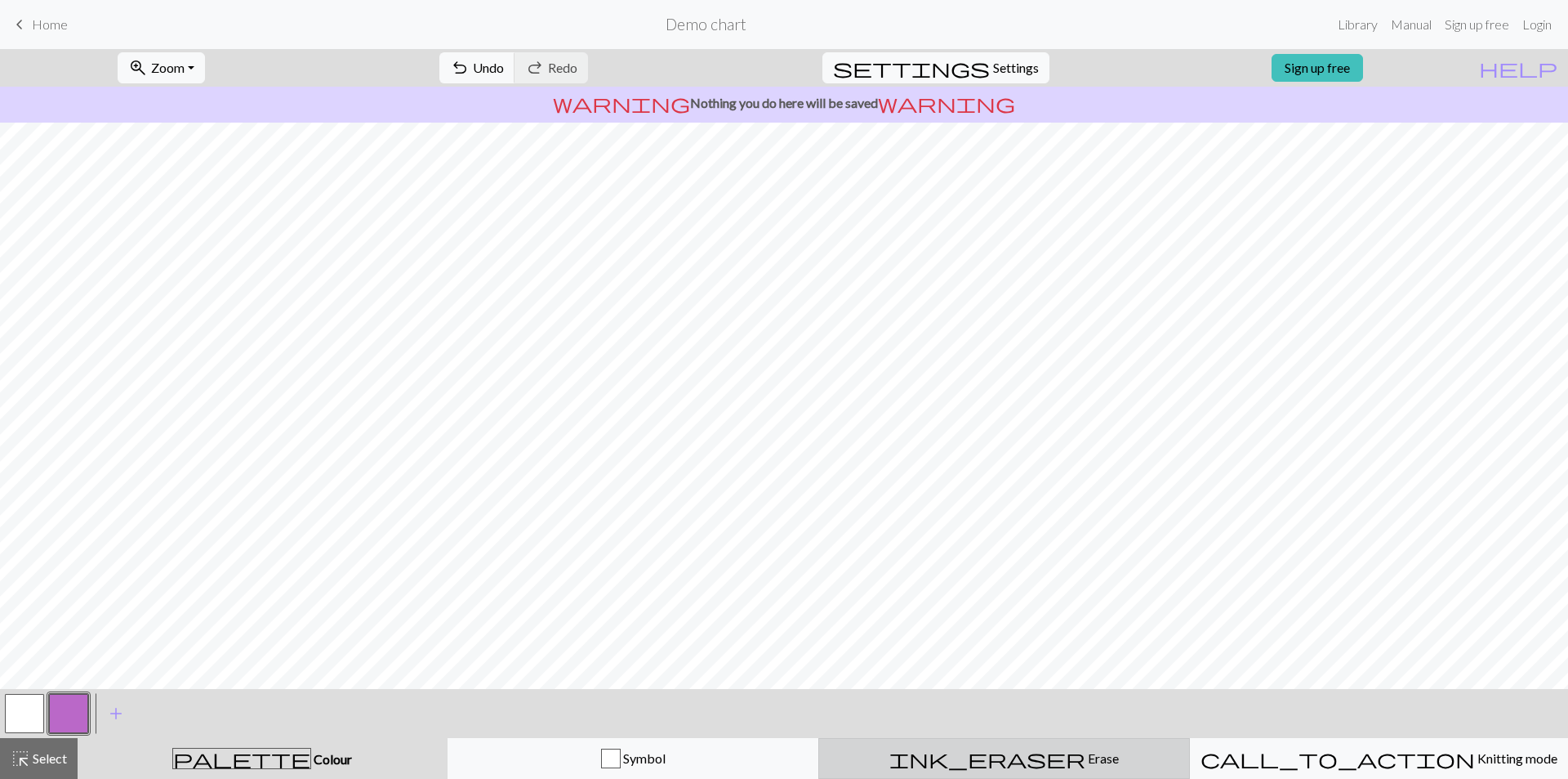
click at [997, 750] on span "ink_eraser" at bounding box center [987, 758] width 196 height 23
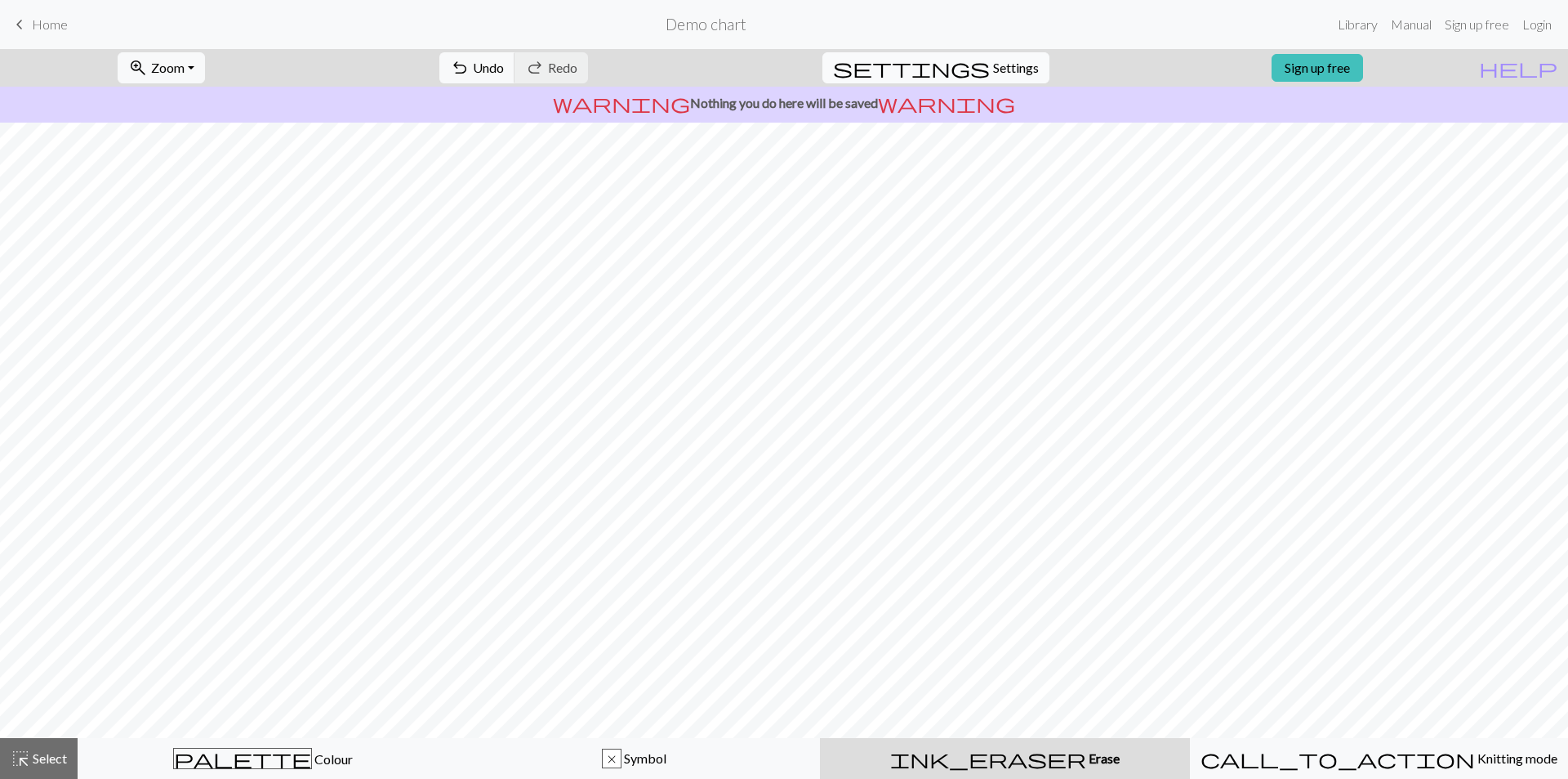
click at [975, 67] on button "settings Settings" at bounding box center [936, 67] width 227 height 31
select select "aran"
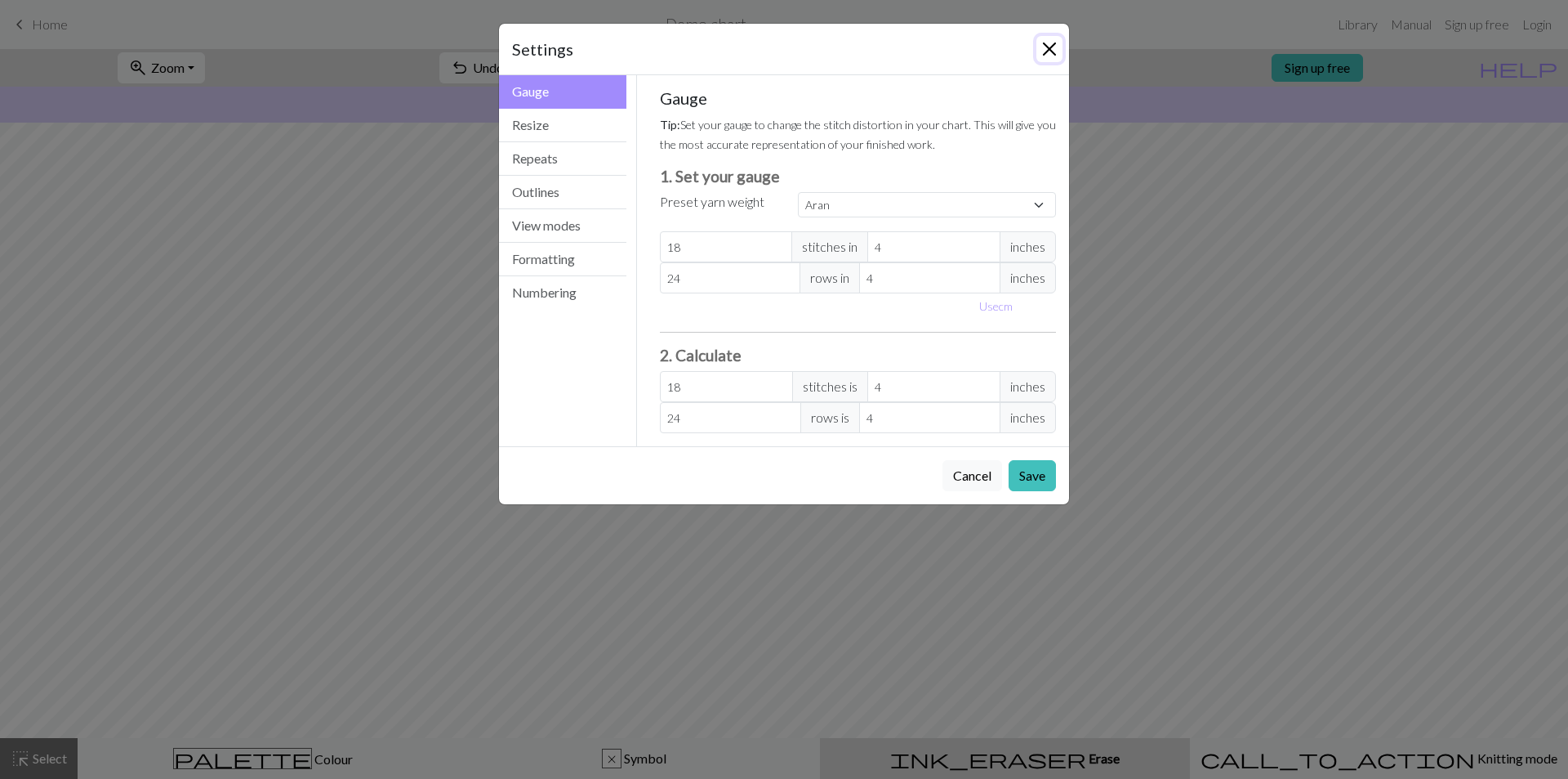
click at [1047, 43] on button "Close" at bounding box center [1049, 49] width 26 height 26
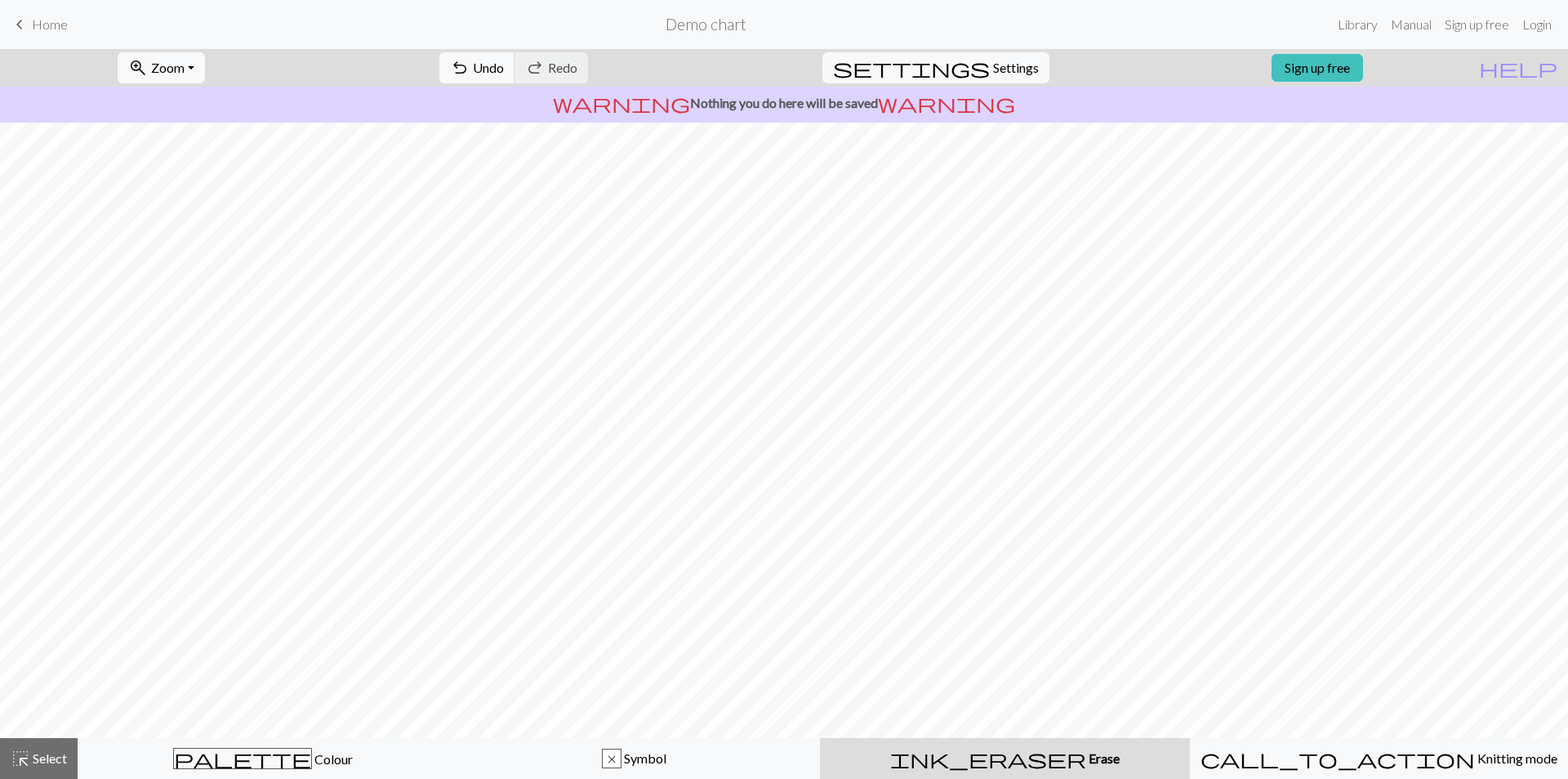
click at [33, 18] on span "Home" at bounding box center [49, 25] width 36 height 16
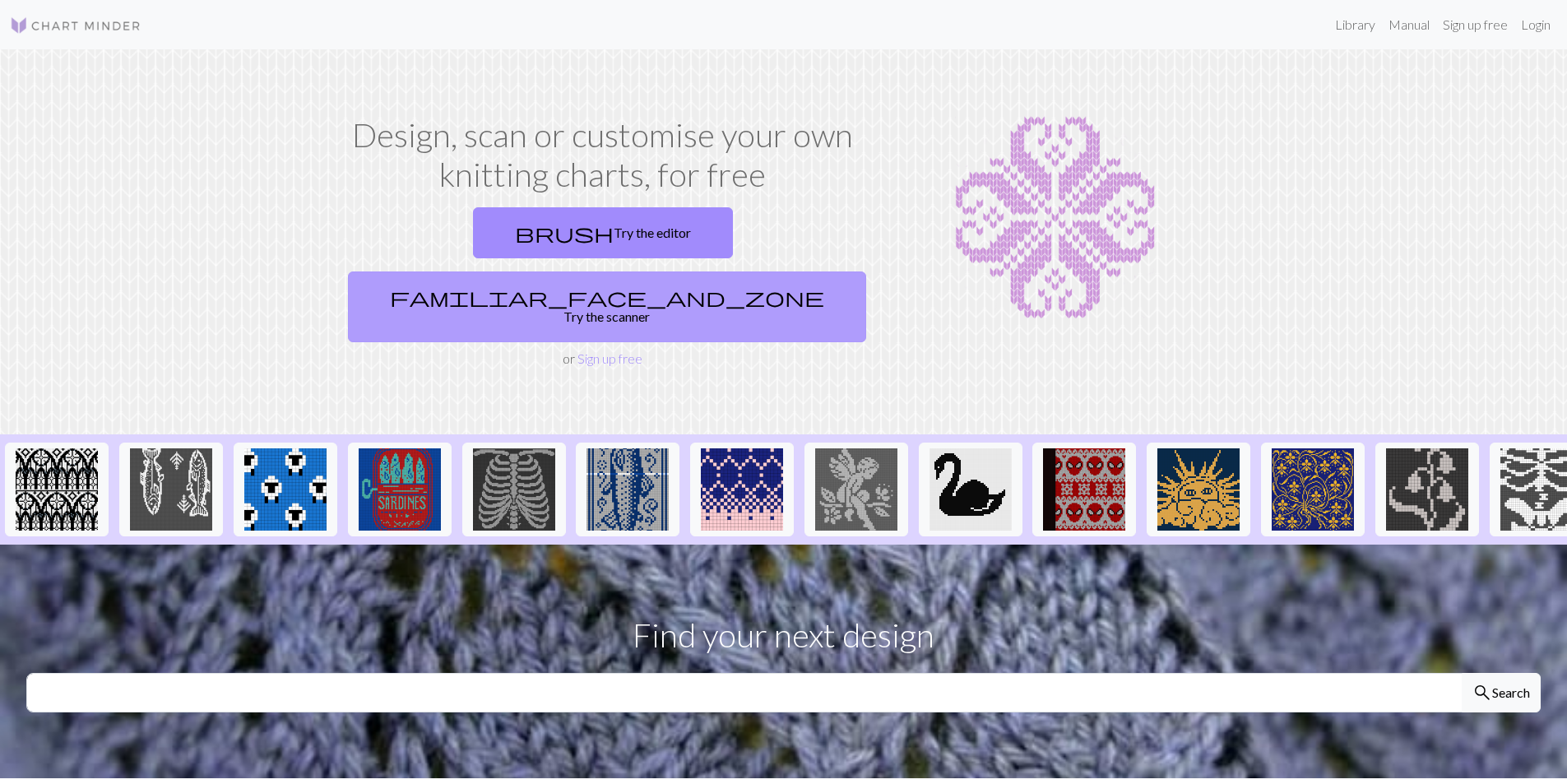
click at [790, 272] on link "familiar_face_and_zone Try the scanner" at bounding box center [606, 307] width 518 height 71
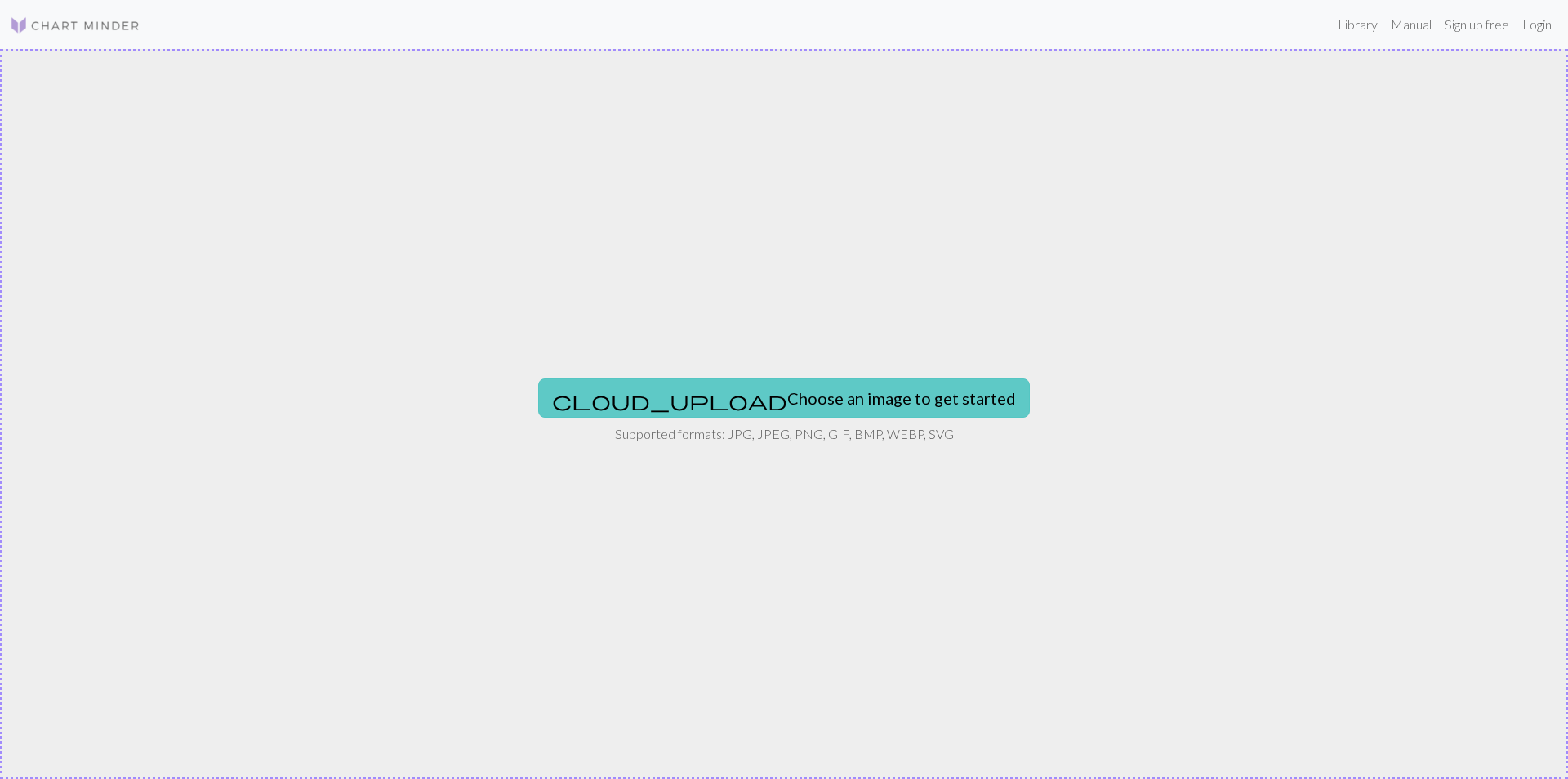
click at [745, 395] on button "cloud_upload Choose an image to get started" at bounding box center [783, 397] width 491 height 40
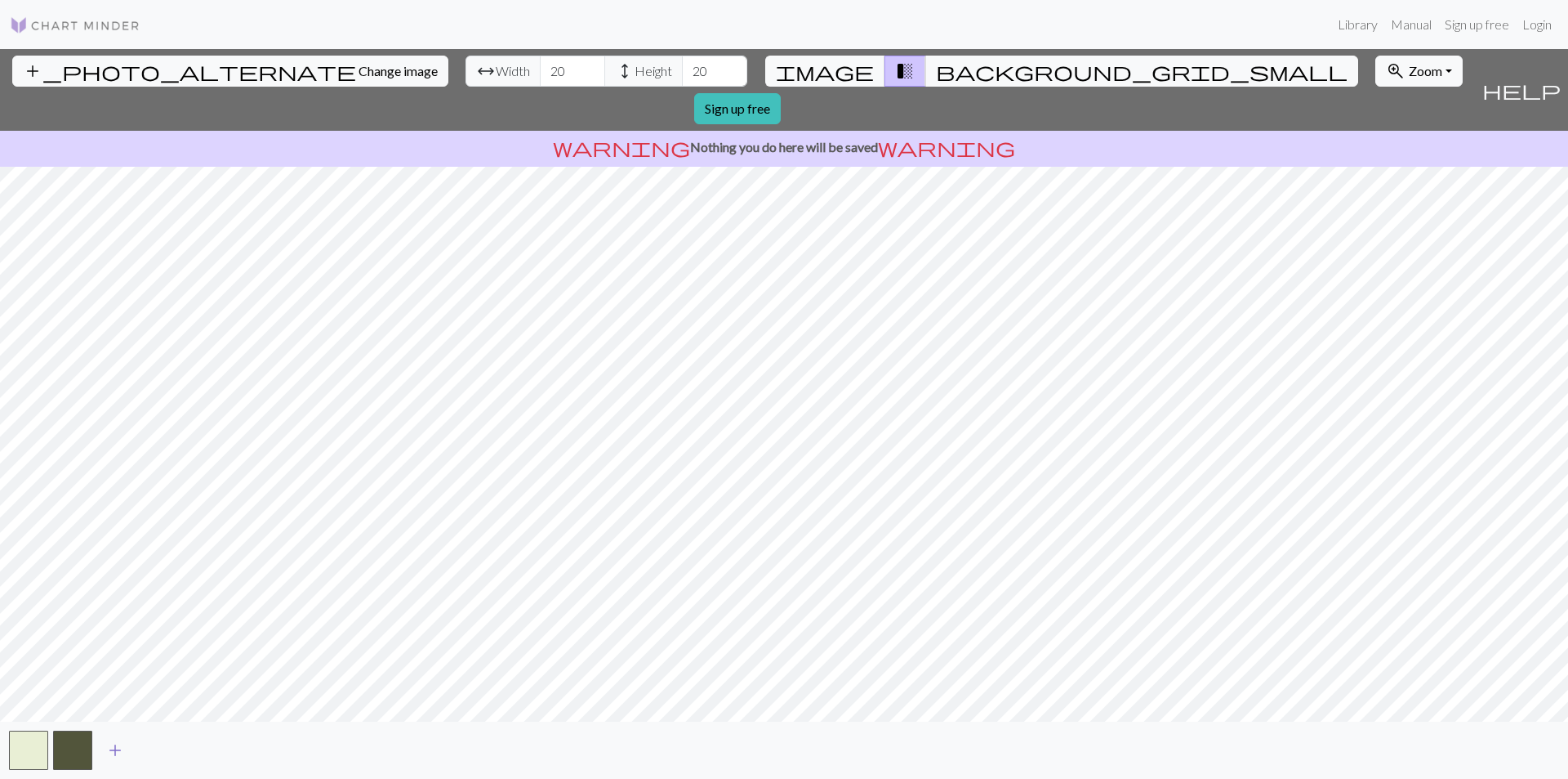
click at [120, 755] on span "add" at bounding box center [115, 750] width 19 height 23
click at [156, 752] on span "add" at bounding box center [159, 750] width 19 height 23
click at [204, 751] on span "add" at bounding box center [203, 750] width 19 height 23
click at [254, 751] on span "add" at bounding box center [247, 750] width 19 height 23
click at [284, 754] on span "add" at bounding box center [292, 750] width 19 height 23
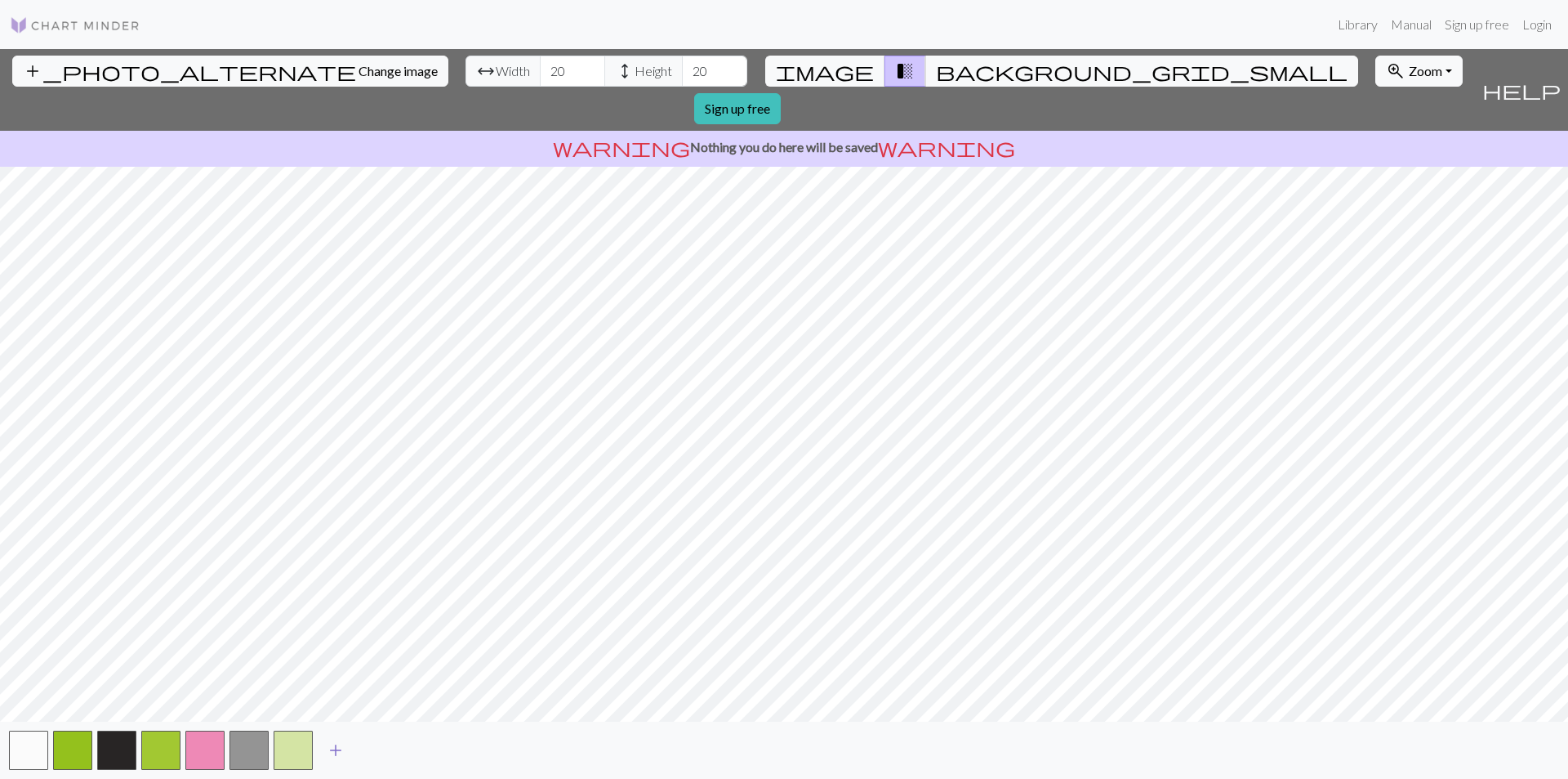
click at [340, 757] on span "add" at bounding box center [336, 750] width 19 height 23
click at [397, 757] on button "add" at bounding box center [380, 749] width 40 height 31
click at [410, 757] on button "add" at bounding box center [424, 749] width 40 height 31
click at [456, 757] on button "add" at bounding box center [468, 749] width 40 height 31
